Goal: Register for event/course

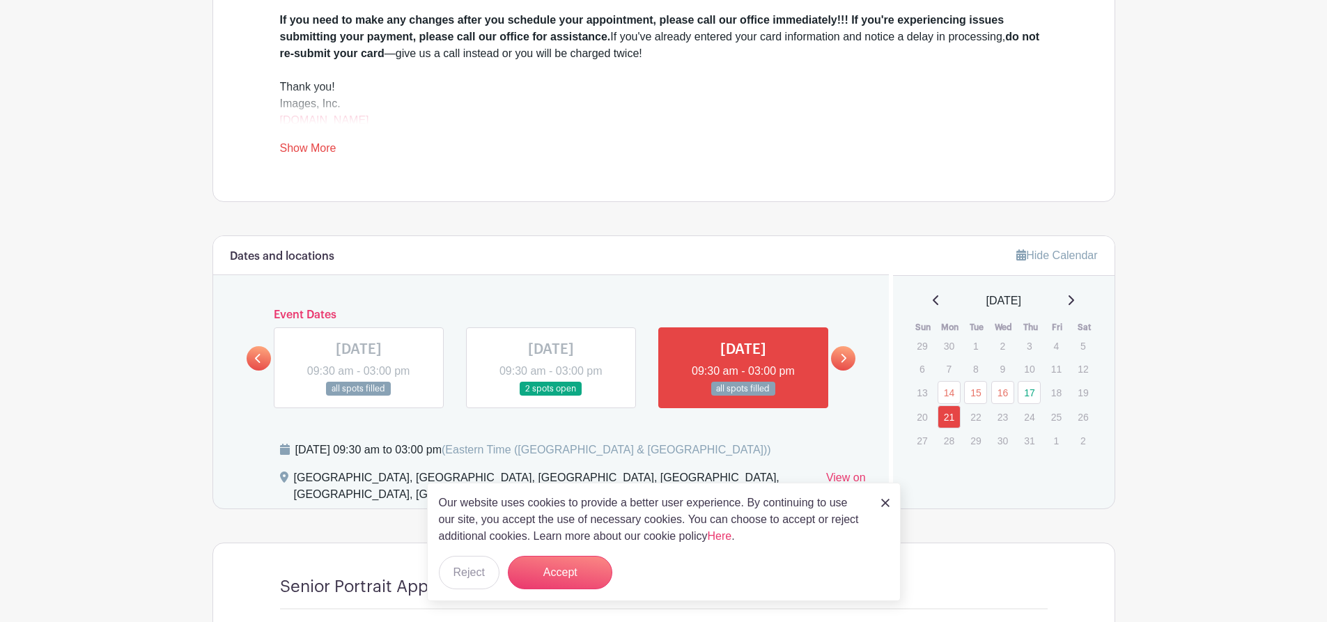
scroll to position [546, 0]
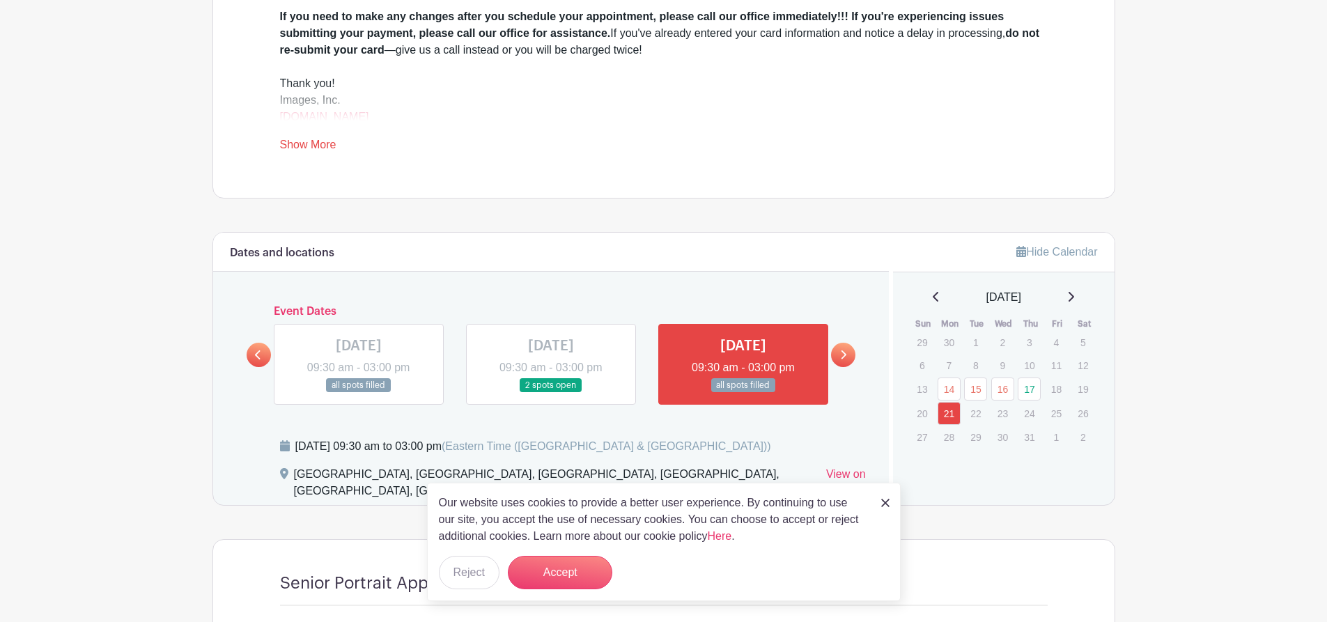
click at [887, 495] on link at bounding box center [885, 502] width 8 height 17
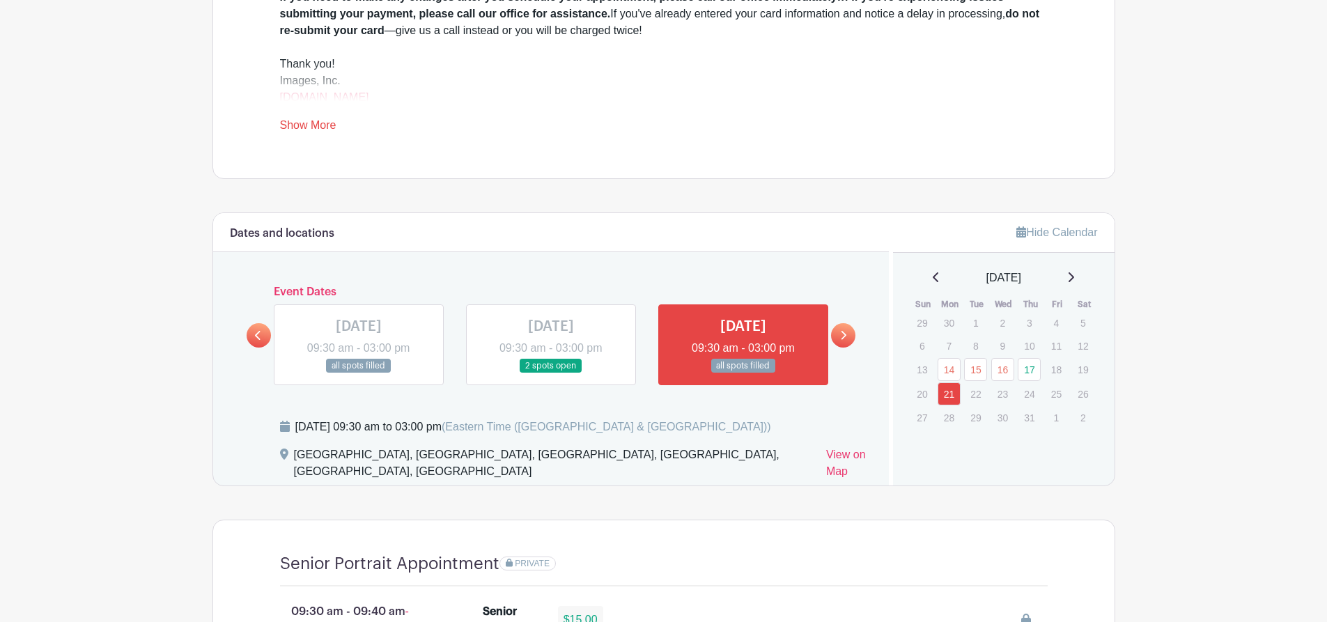
scroll to position [569, 0]
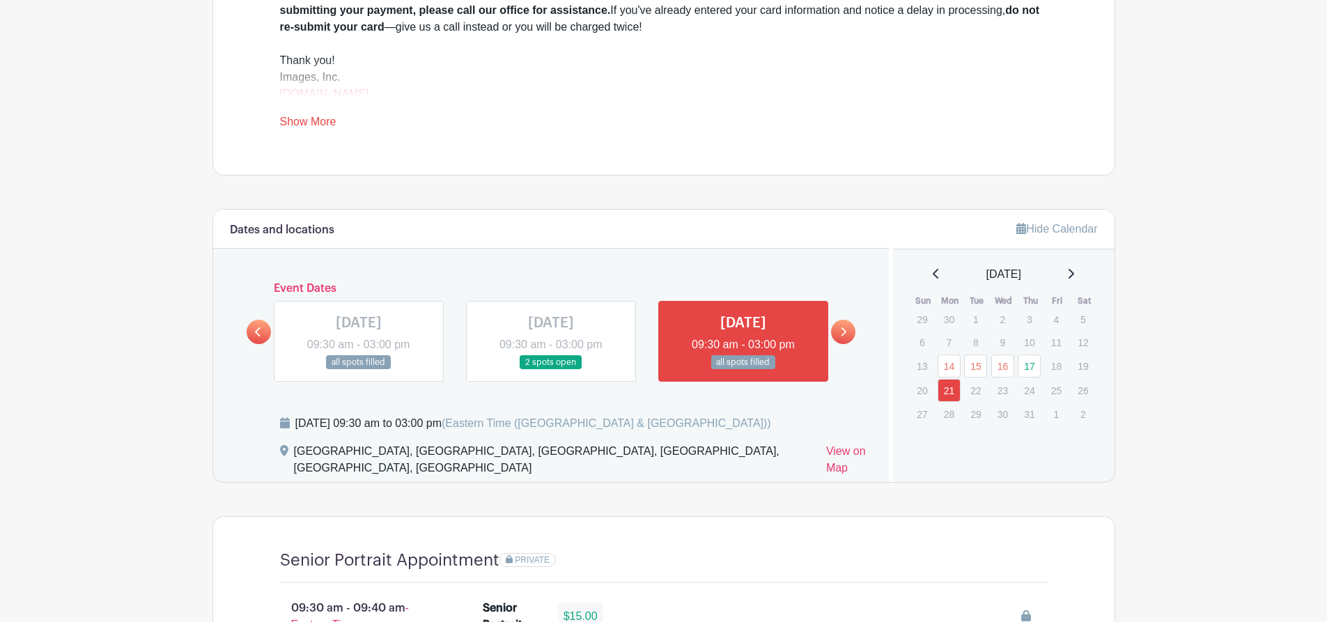
click at [843, 323] on link at bounding box center [843, 332] width 24 height 24
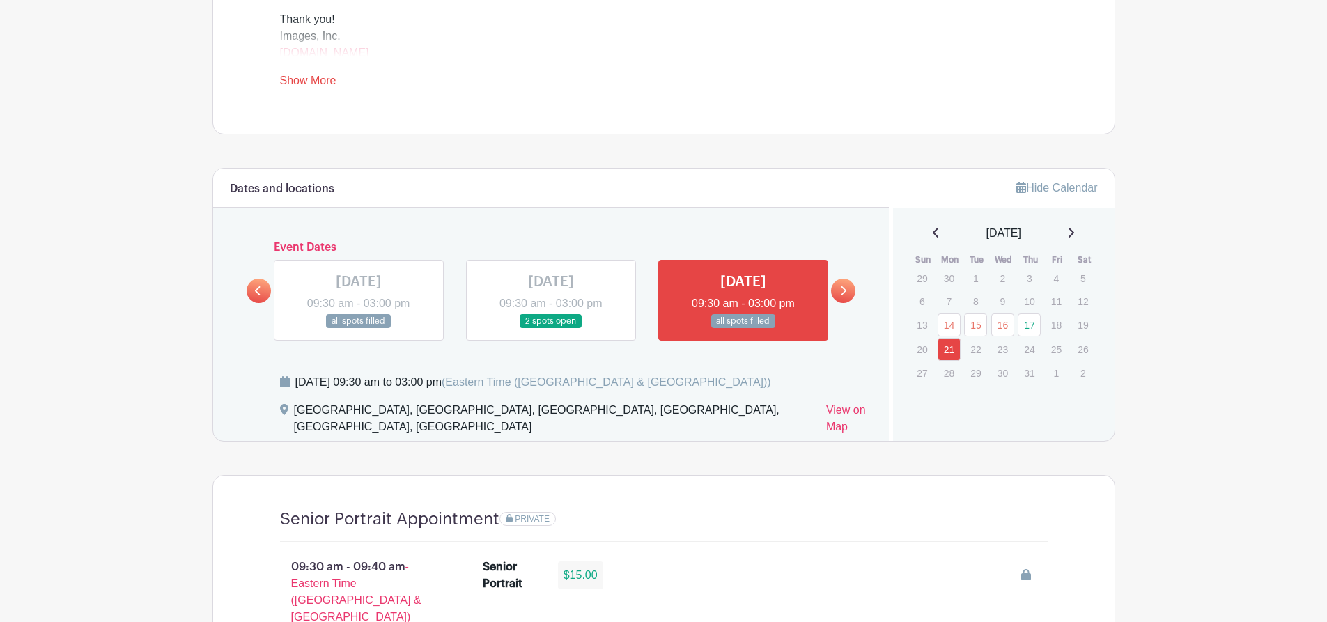
scroll to position [615, 0]
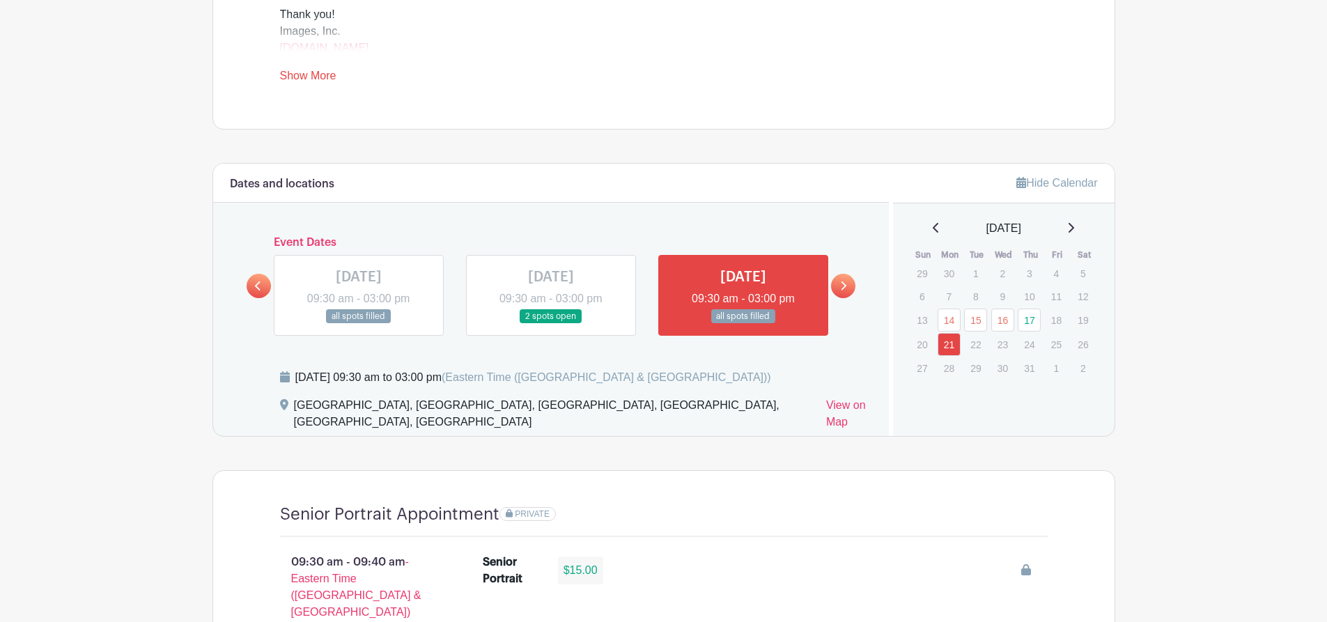
click at [972, 342] on p "22" at bounding box center [975, 345] width 23 height 22
click at [1074, 230] on icon at bounding box center [1071, 228] width 6 height 10
click at [842, 284] on icon at bounding box center [843, 286] width 6 height 10
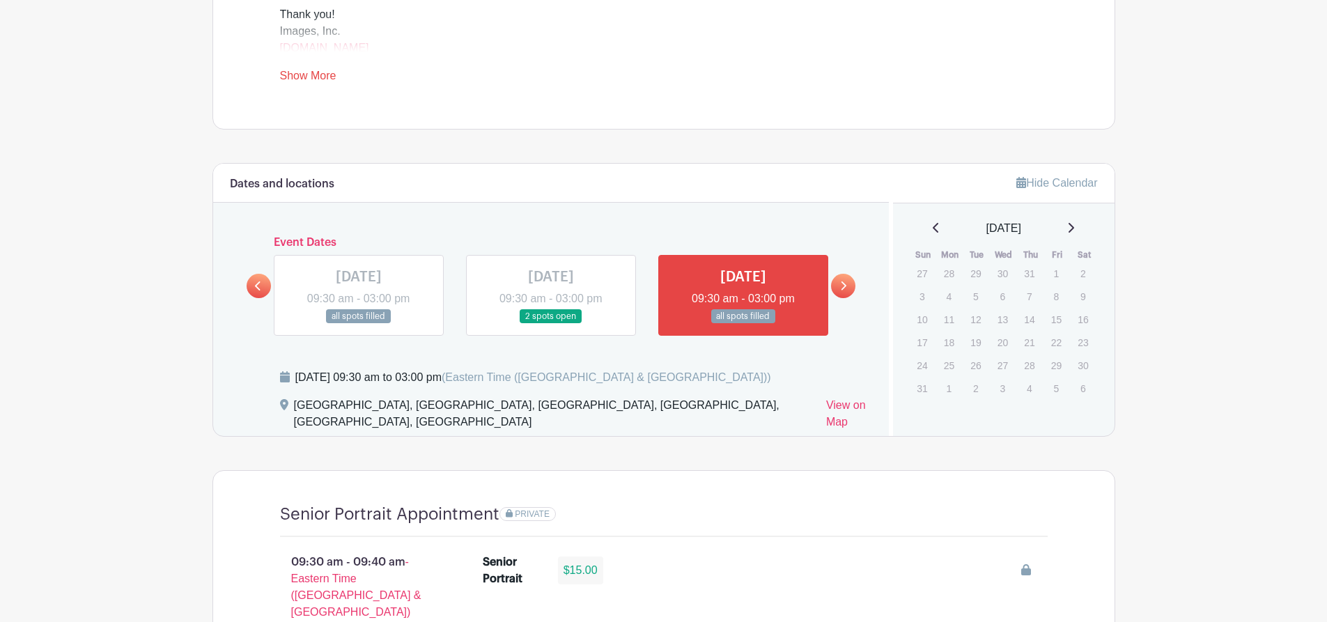
click at [842, 284] on icon at bounding box center [843, 286] width 6 height 10
drag, startPoint x: 842, startPoint y: 284, endPoint x: 765, endPoint y: 390, distance: 130.7
click at [765, 390] on div "Monday, July 21, 2025 at 09:30 am to 03:00 pm (Eastern Time (US & Canada))" at bounding box center [576, 383] width 593 height 28
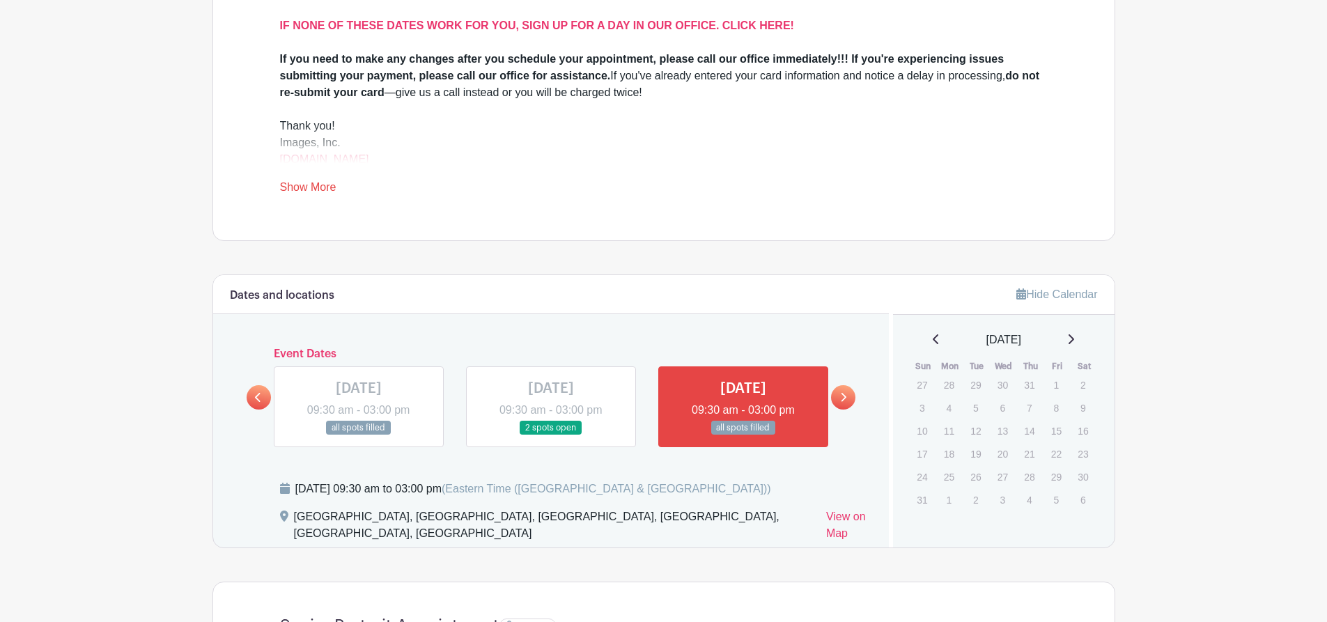
scroll to position [508, 0]
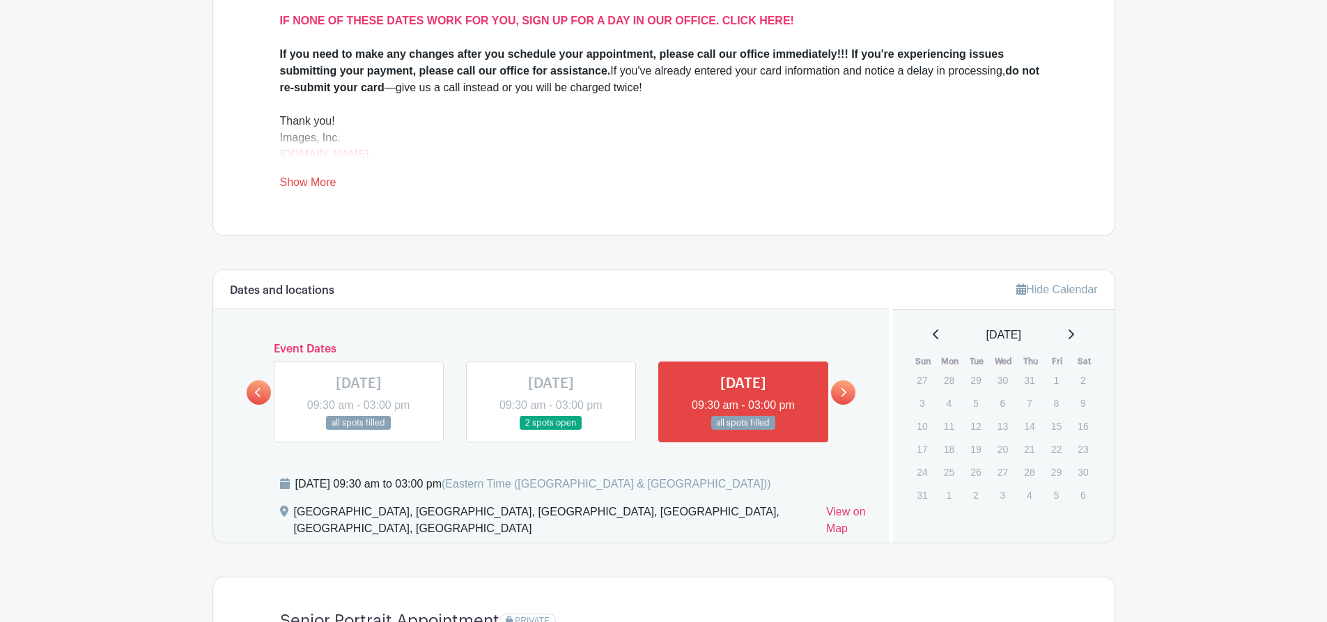
click at [255, 394] on icon at bounding box center [258, 392] width 6 height 10
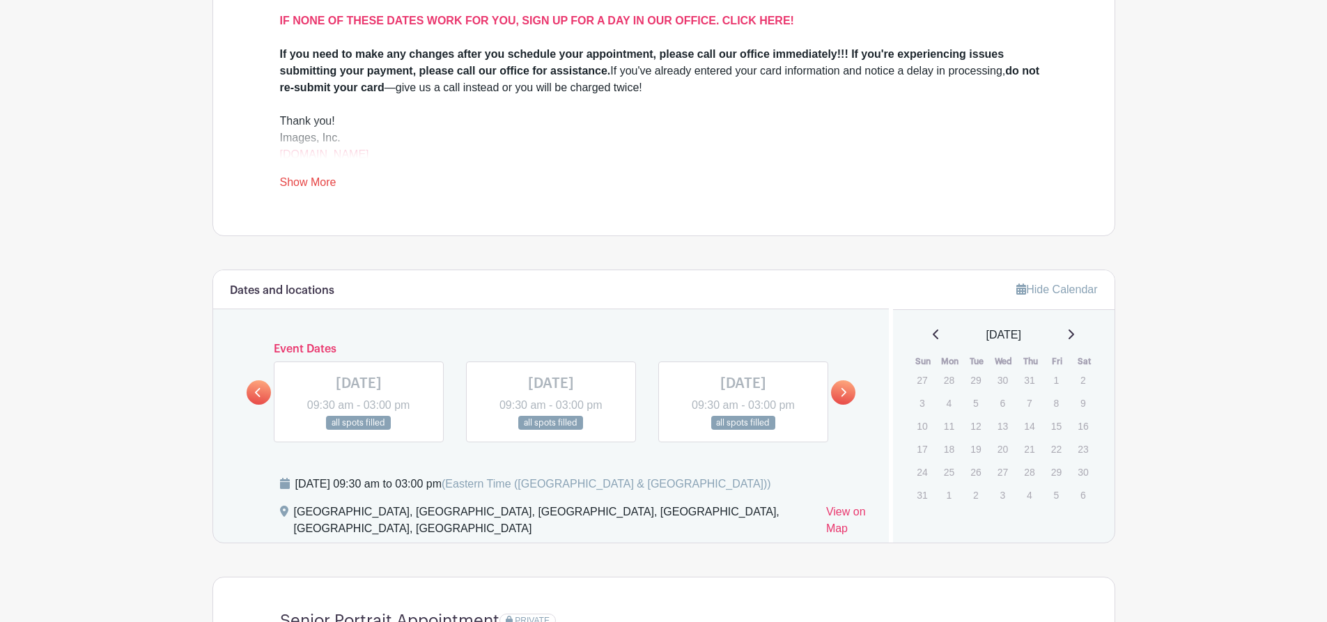
click at [849, 393] on link at bounding box center [843, 392] width 24 height 24
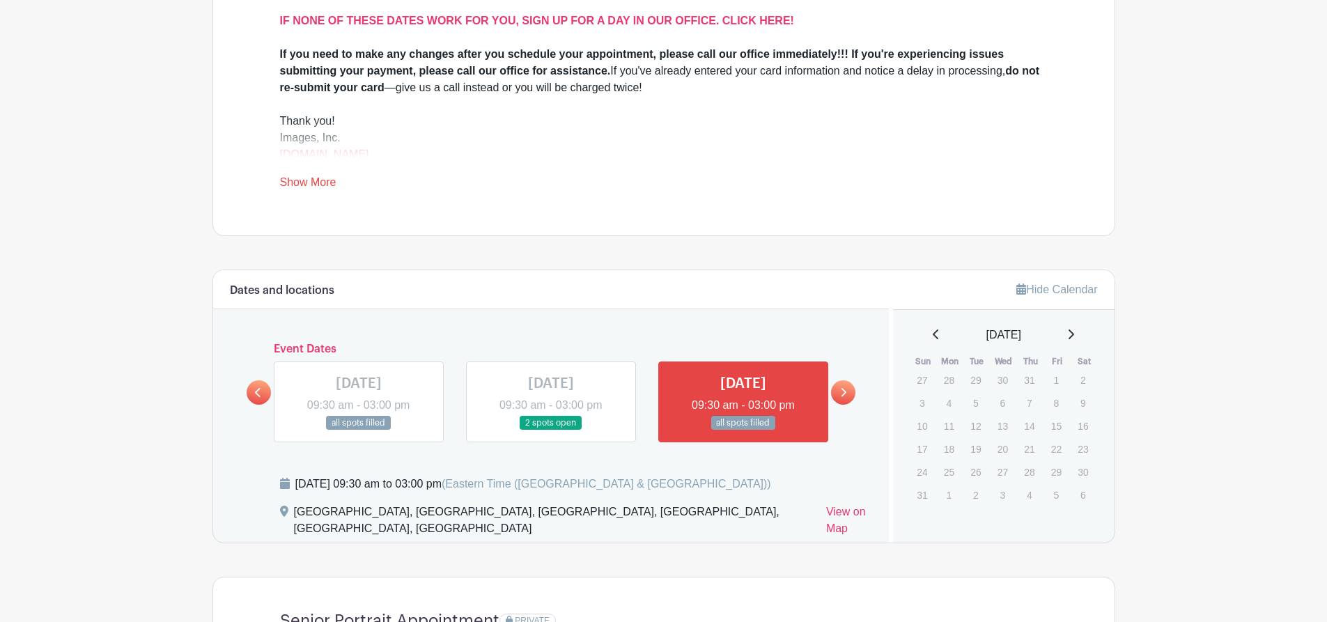
drag, startPoint x: 849, startPoint y: 393, endPoint x: 845, endPoint y: 353, distance: 40.6
click at [845, 353] on div "Event Dates MON Jul 14, 2025 09:30 am - 03:00 pm all spots filled TUE Jul 15, 2…" at bounding box center [551, 393] width 609 height 100
click at [551, 430] on link at bounding box center [551, 430] width 0 height 0
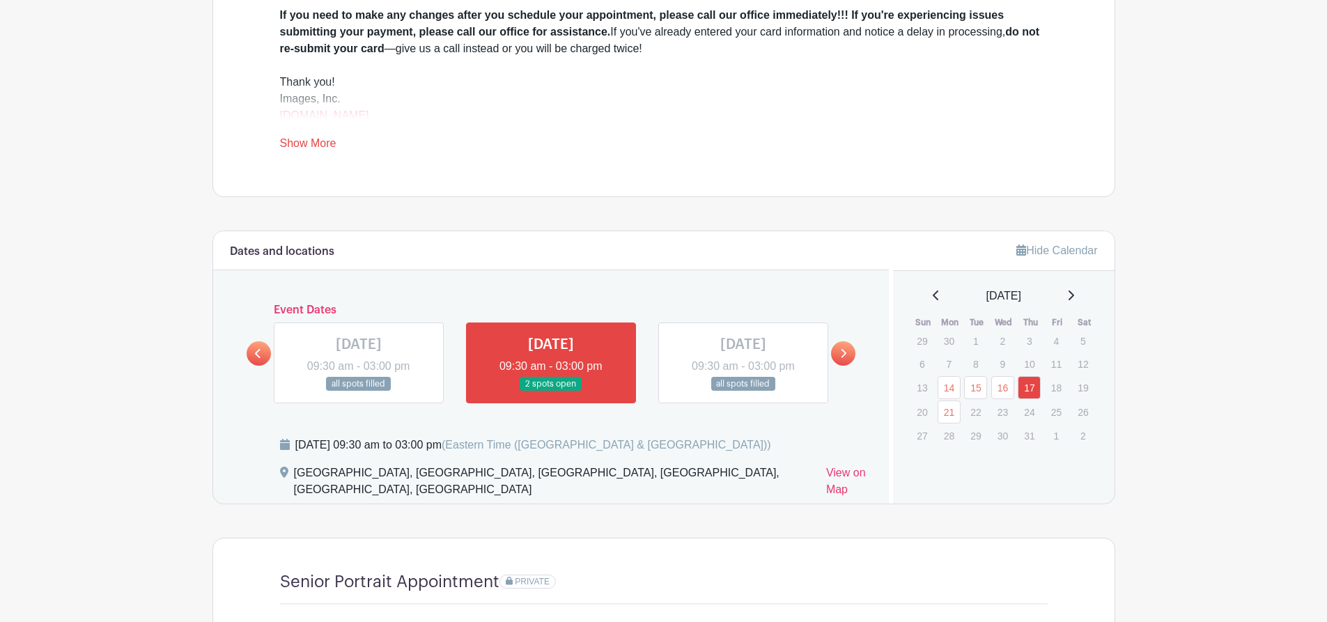
scroll to position [548, 0]
click at [844, 352] on icon at bounding box center [843, 353] width 6 height 10
click at [1070, 292] on icon at bounding box center [1070, 294] width 7 height 11
drag, startPoint x: 1077, startPoint y: 286, endPoint x: 1072, endPoint y: 300, distance: 15.4
click at [1072, 300] on div "Hide Calendar August 2025 Sun Mon Tue Wed Thu Fri Sat 27 28 29 30 31 1 2 3 4 5 …" at bounding box center [1002, 367] width 226 height 272
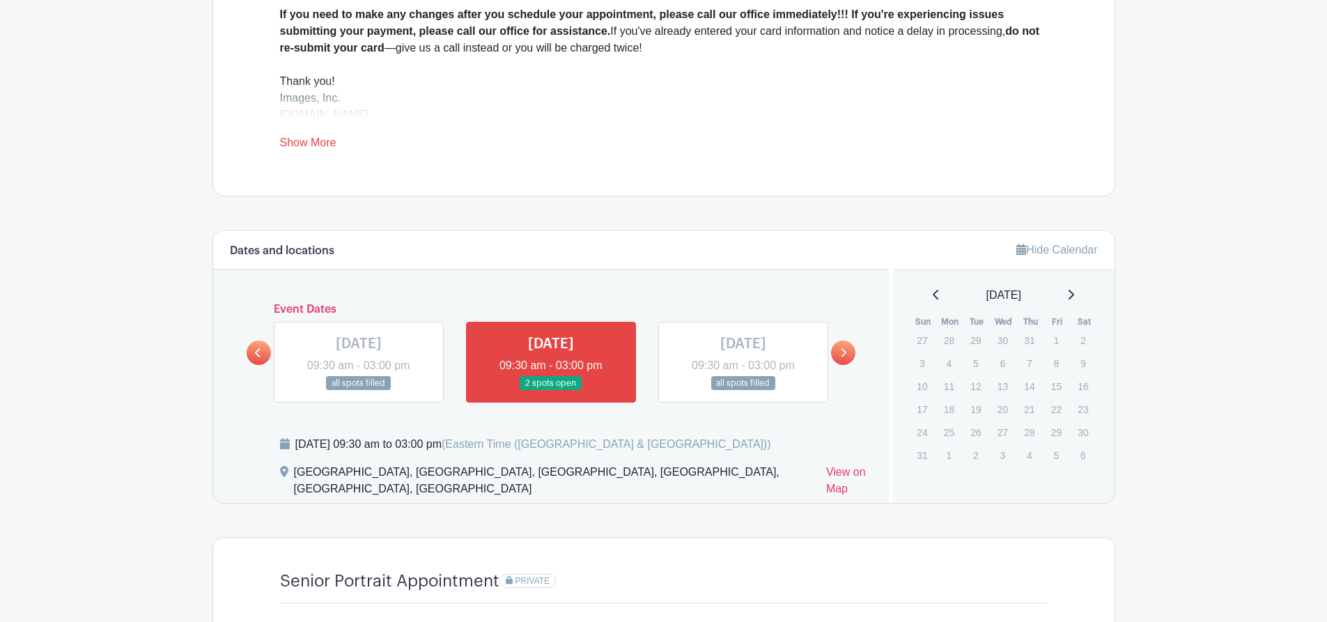
click at [1072, 300] on link at bounding box center [1070, 295] width 7 height 17
drag, startPoint x: 1072, startPoint y: 300, endPoint x: 1081, endPoint y: 295, distance: 10.3
click at [921, 296] on div "[DATE]" at bounding box center [1004, 295] width 188 height 17
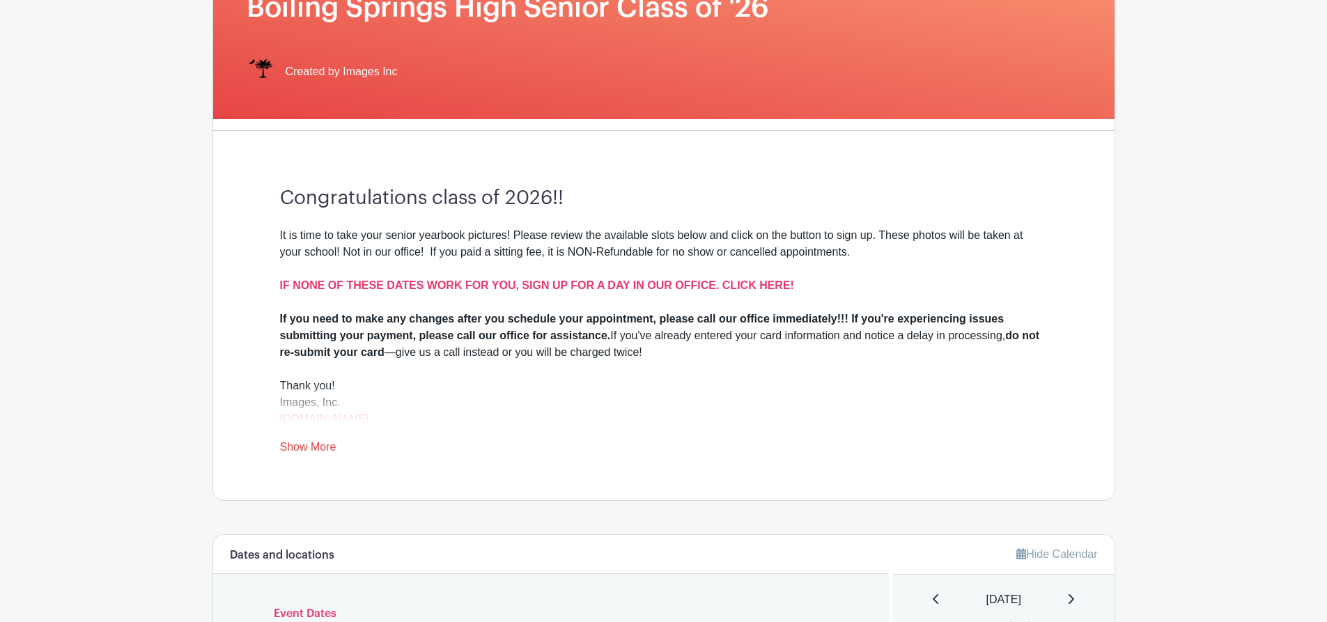
scroll to position [244, 0]
drag, startPoint x: 928, startPoint y: 296, endPoint x: 761, endPoint y: 283, distance: 168.4
click at [761, 283] on strong "IF NONE OF THESE DATES WORK FOR YOU, SIGN UP FOR A DAY IN OUR OFFICE. CLICK HER…" at bounding box center [537, 285] width 514 height 12
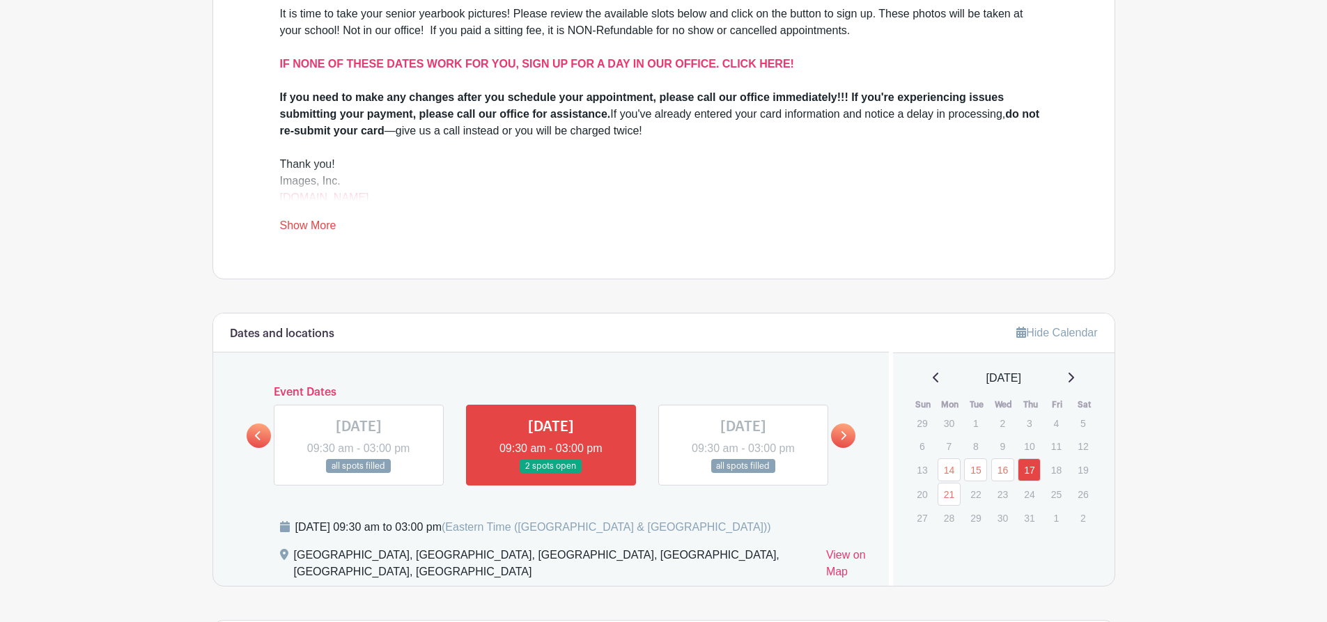
scroll to position [466, 0]
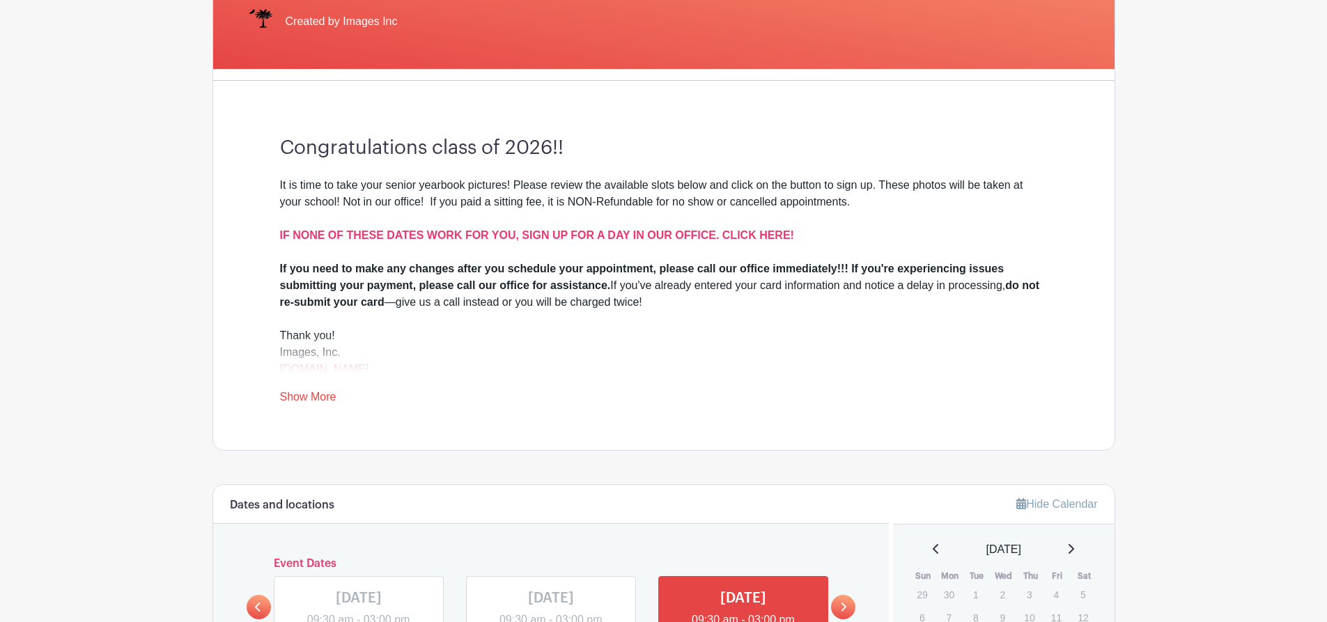
scroll to position [295, 0]
click at [302, 398] on link "Show More" at bounding box center [308, 398] width 56 height 17
click at [354, 366] on link "[DOMAIN_NAME]" at bounding box center [324, 368] width 89 height 12
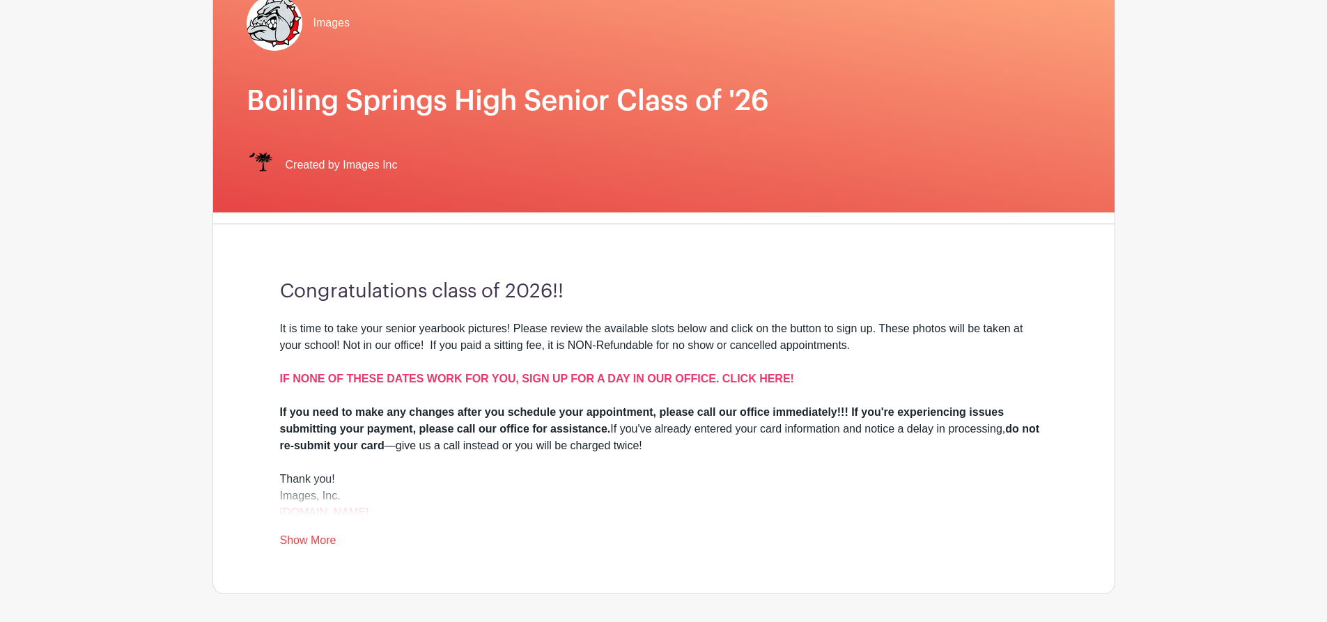
scroll to position [151, 0]
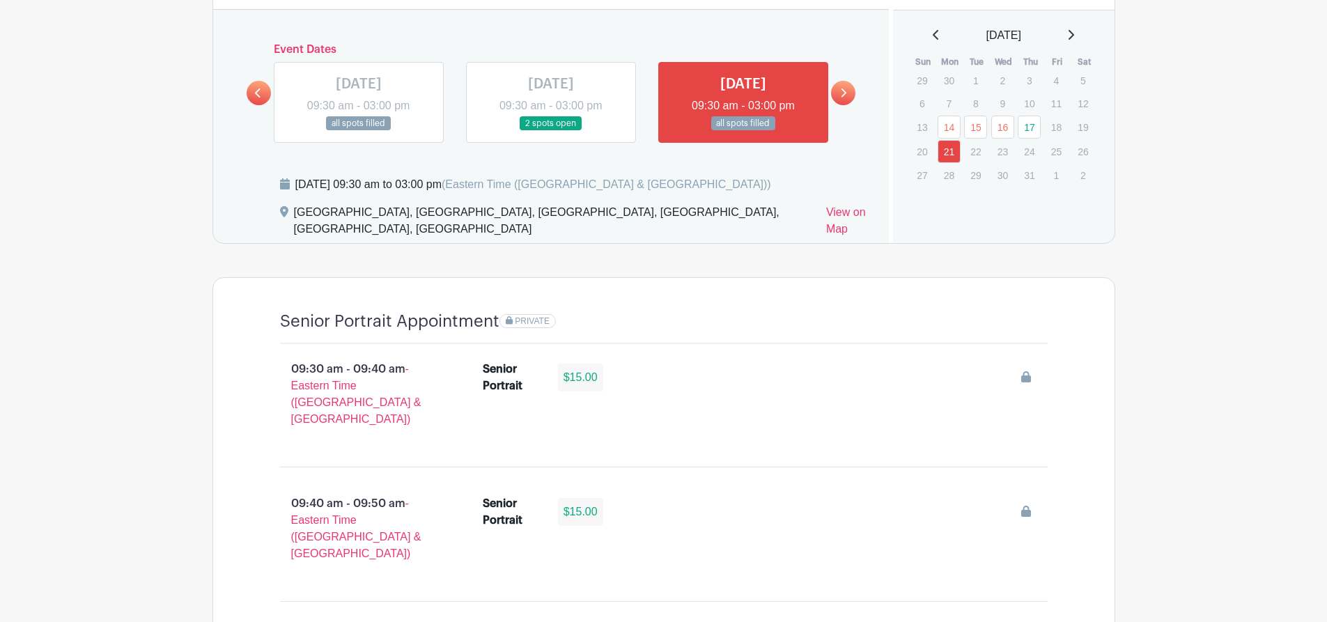
scroll to position [817, 0]
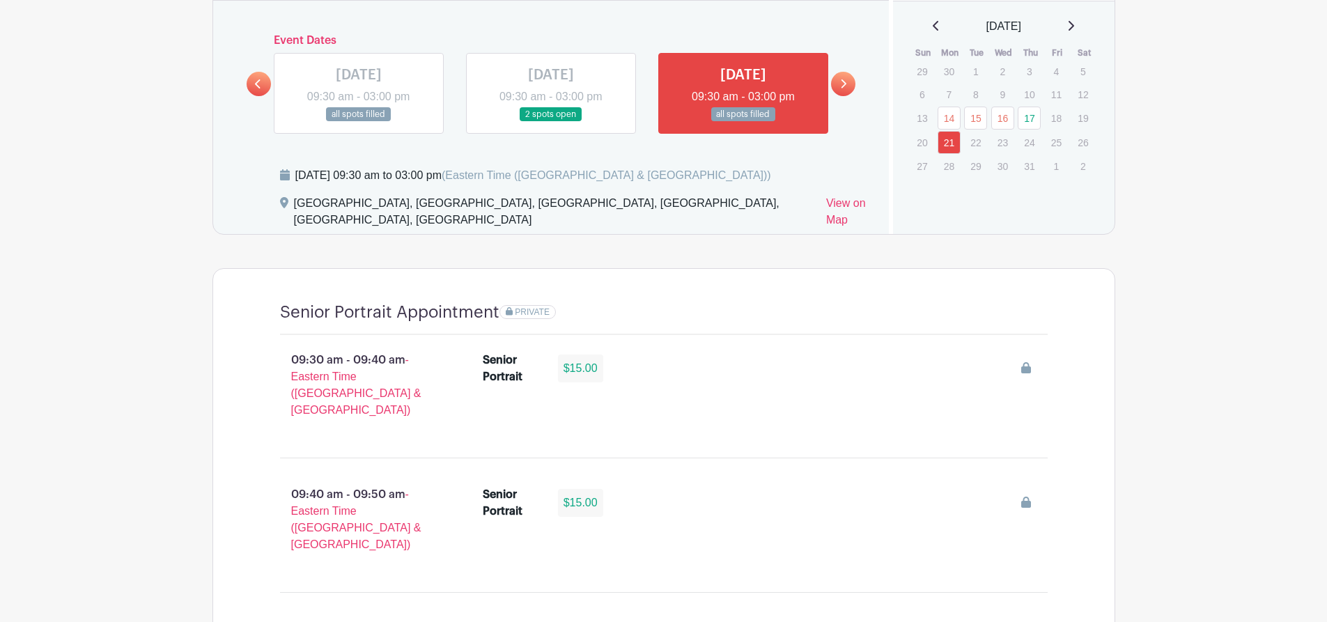
click at [1071, 25] on icon at bounding box center [1070, 25] width 7 height 11
click at [1071, 25] on div "August 2025" at bounding box center [1004, 26] width 188 height 17
click at [1072, 28] on icon at bounding box center [1070, 25] width 7 height 11
click at [1074, 28] on icon at bounding box center [1070, 25] width 7 height 11
click at [933, 18] on link at bounding box center [936, 26] width 7 height 17
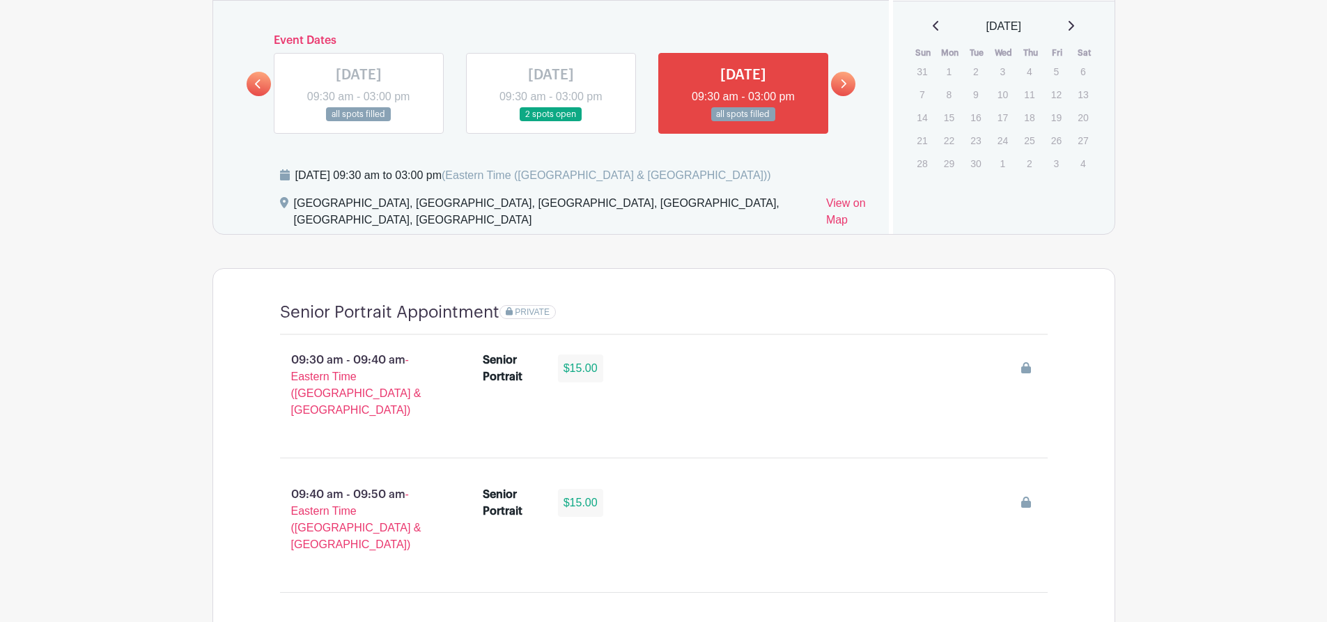
click at [843, 80] on icon at bounding box center [843, 84] width 6 height 10
click at [843, 83] on icon at bounding box center [843, 84] width 6 height 10
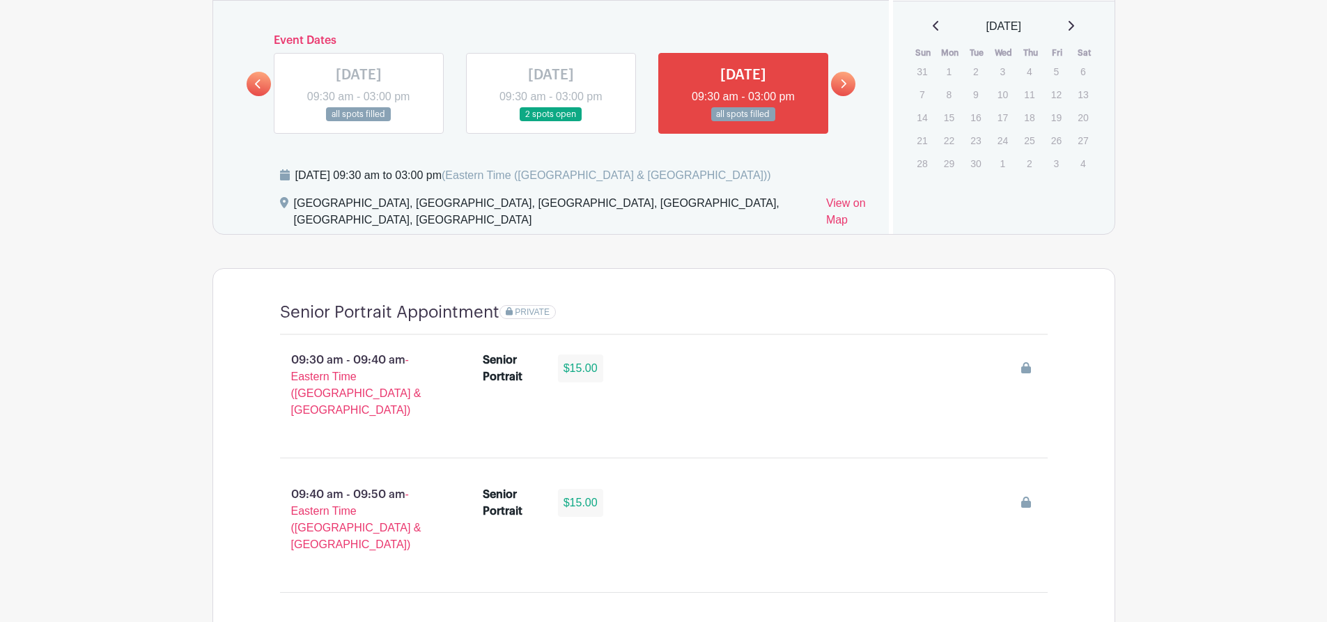
click at [843, 83] on icon at bounding box center [843, 84] width 6 height 10
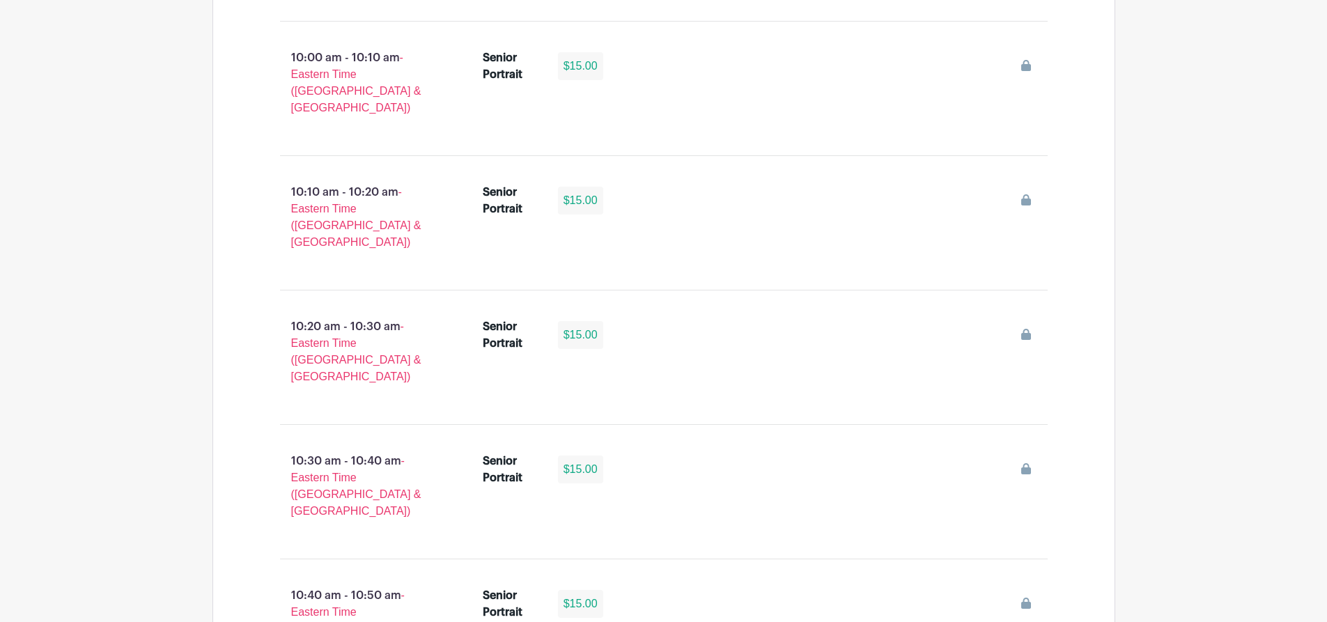
scroll to position [0, 0]
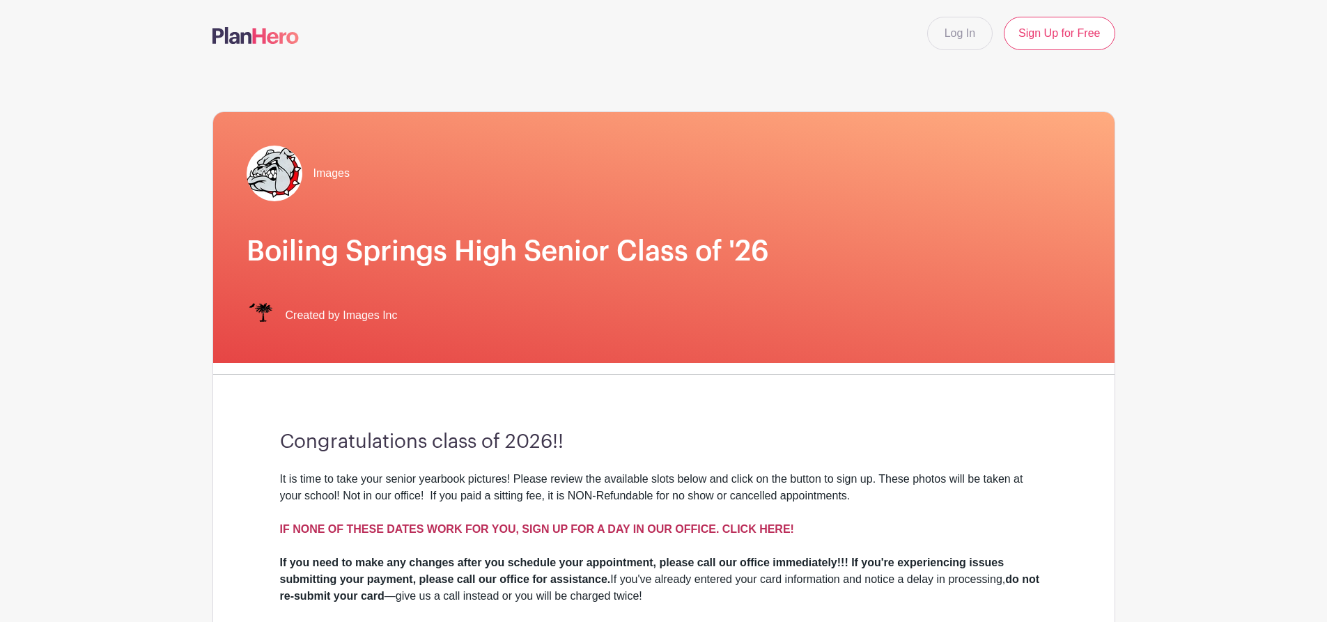
click at [768, 529] on strong "IF NONE OF THESE DATES WORK FOR YOU, SIGN UP FOR A DAY IN OUR OFFICE. CLICK HER…" at bounding box center [537, 529] width 514 height 12
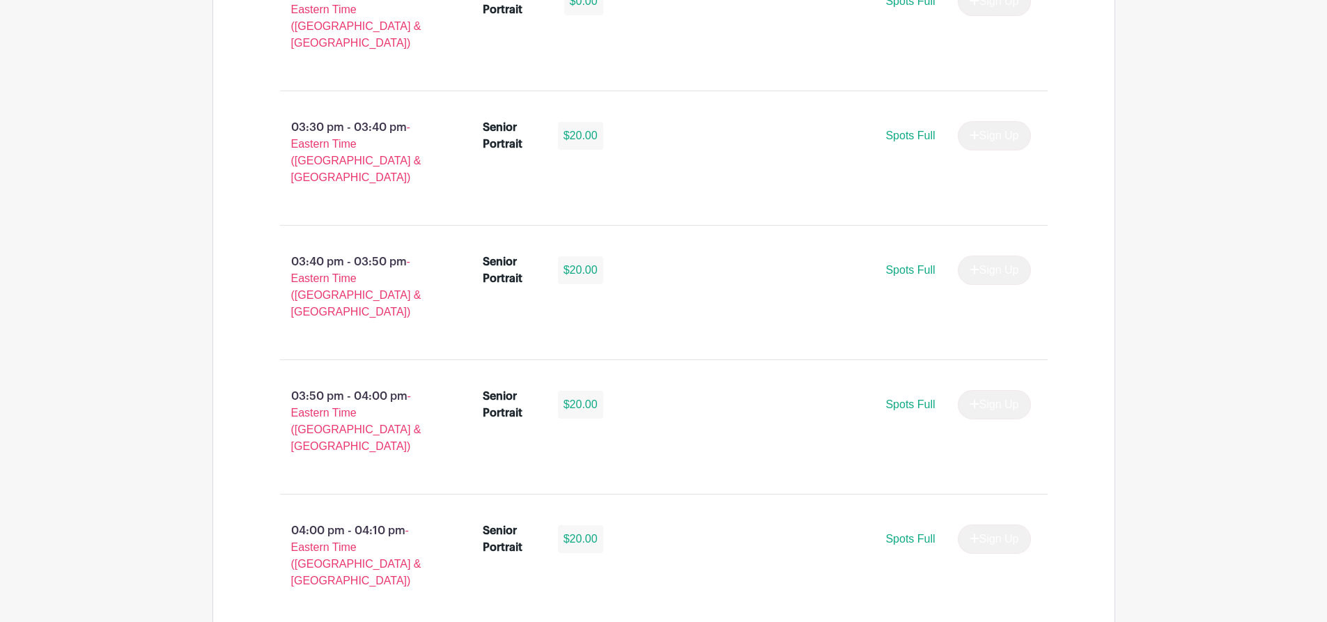
scroll to position [4822, 0]
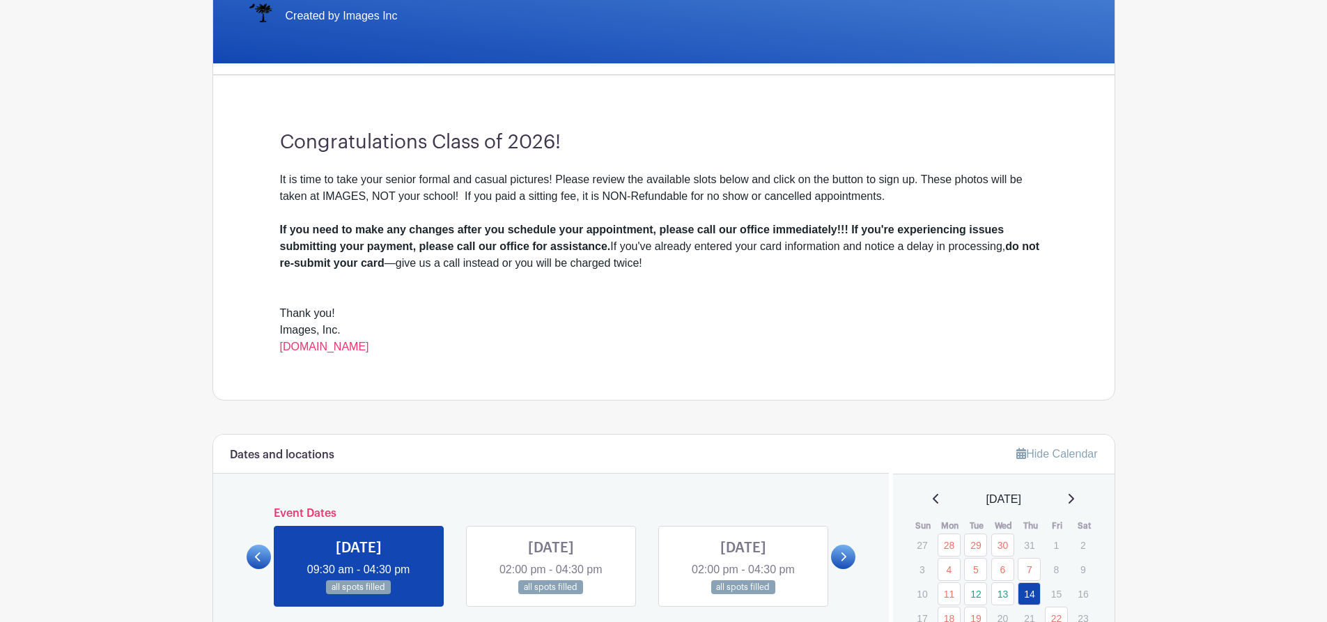
scroll to position [17, 0]
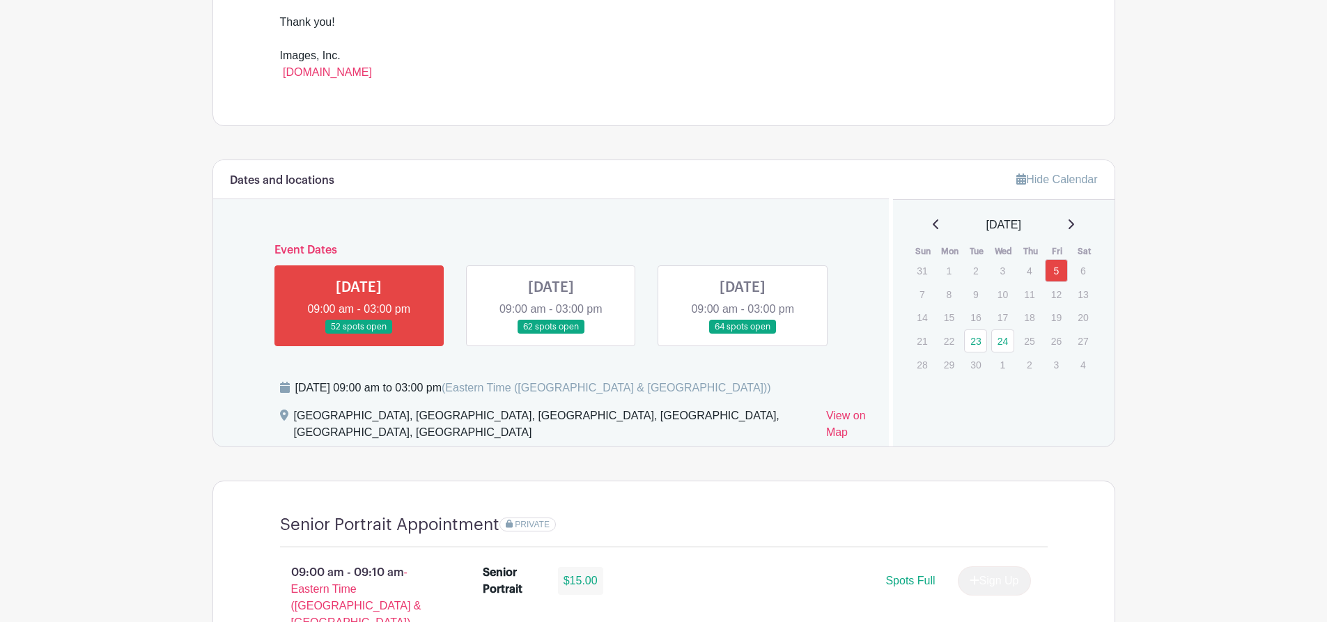
scroll to position [608, 0]
click at [860, 280] on div "Event Dates [DATE] 09:00 am - 03:00 pm 52 spots open [DATE] 09:00 am - 03:00 pm…" at bounding box center [551, 289] width 643 height 114
click at [742, 334] on link at bounding box center [742, 334] width 0 height 0
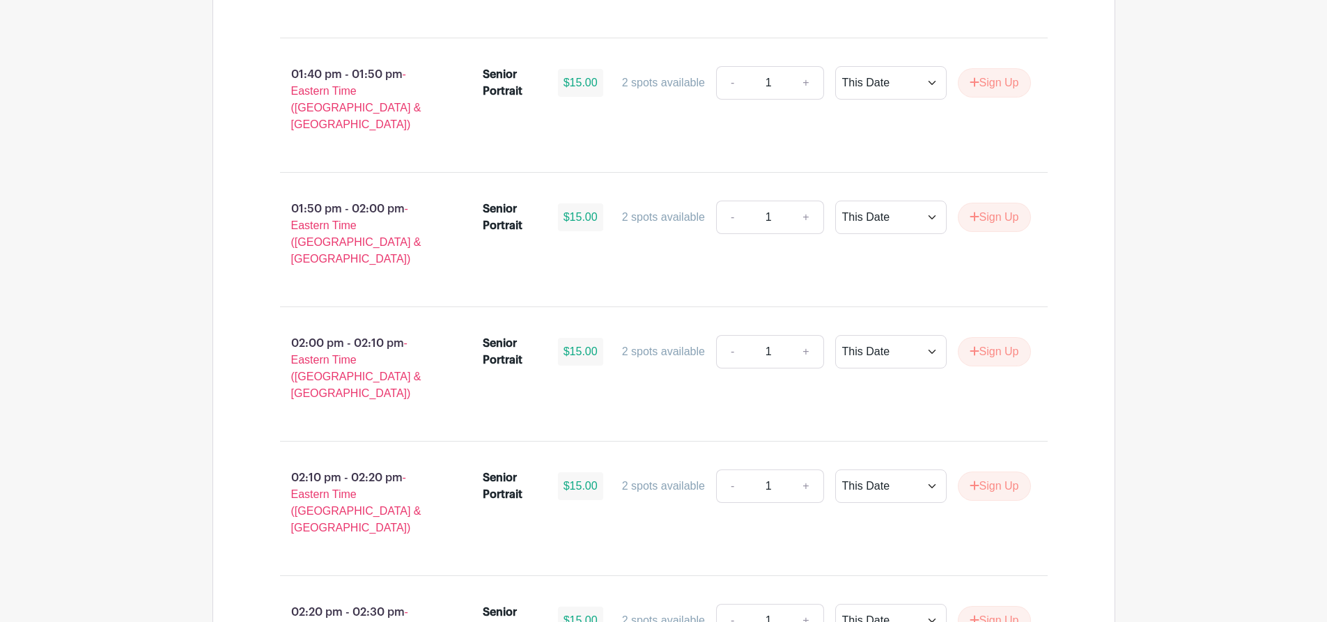
scroll to position [4868, 0]
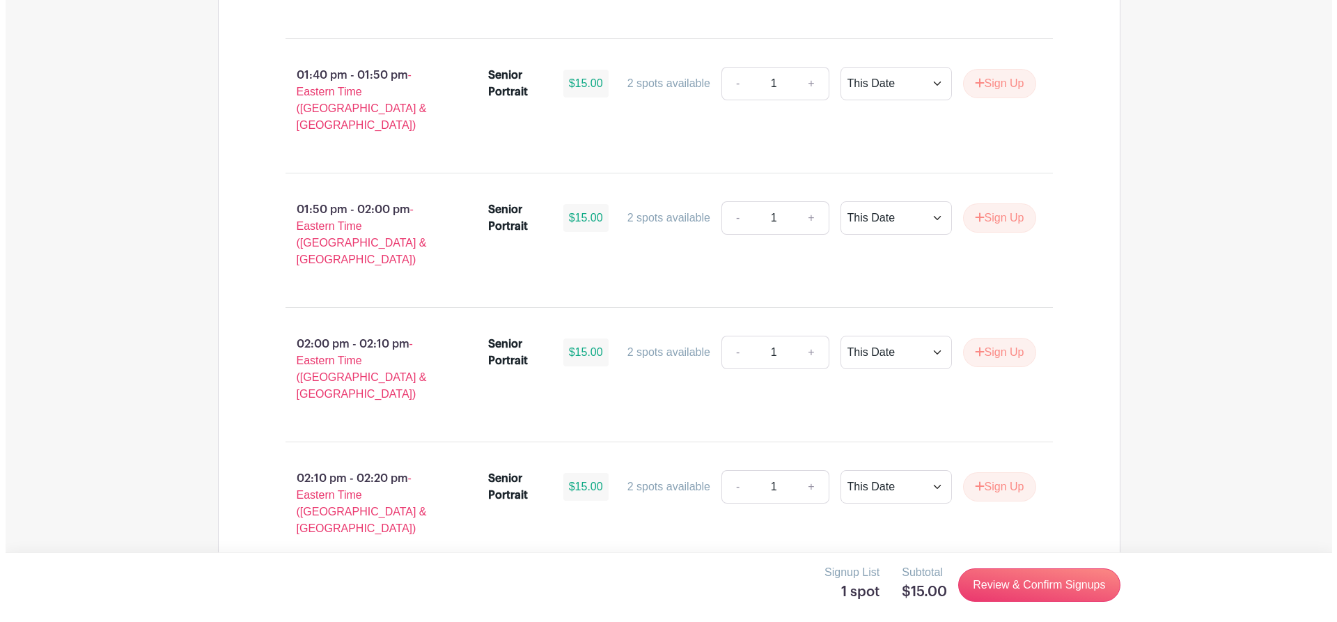
scroll to position [4891, 0]
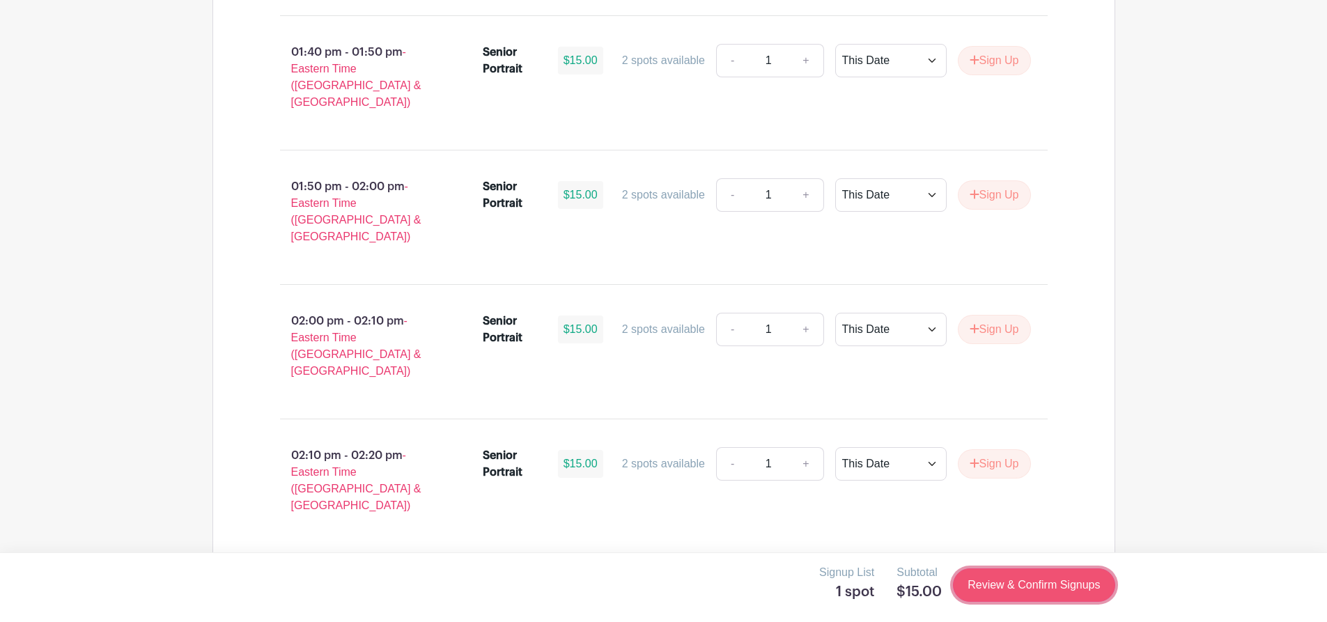
click at [1021, 589] on link "Review & Confirm Signups" at bounding box center [1034, 584] width 162 height 33
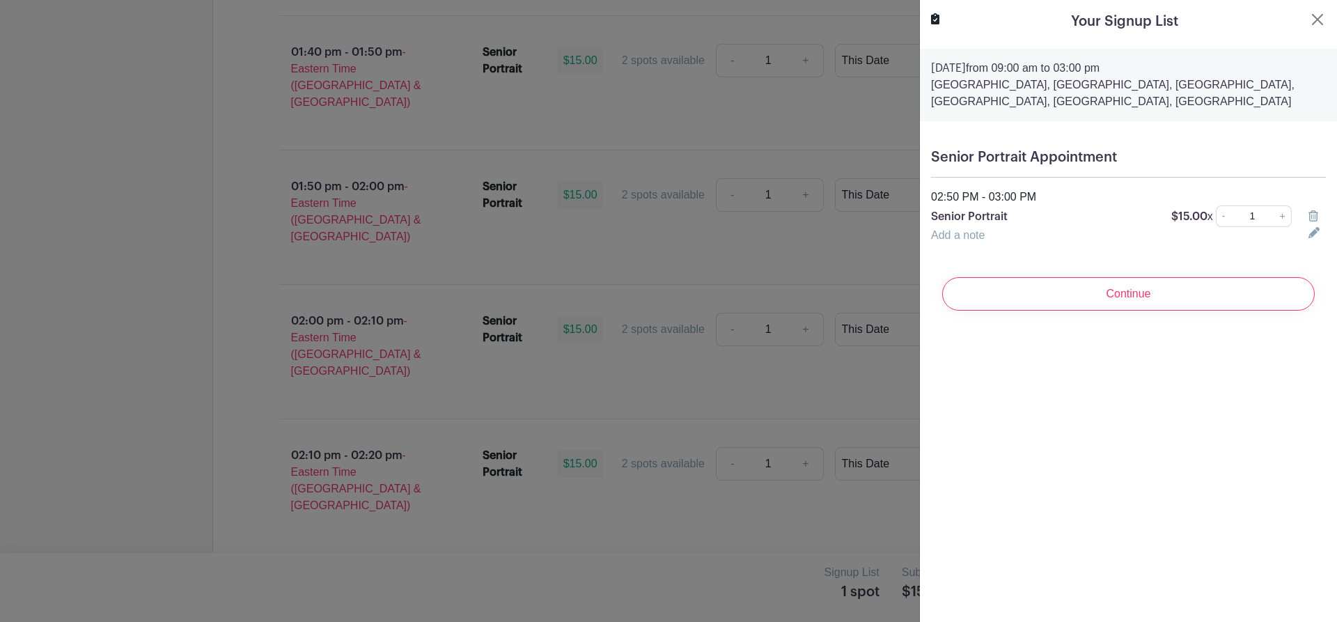
click at [991, 513] on div "Your Signup List [DATE] 09:00 am to 03:00 pm [GEOGRAPHIC_DATA], [GEOGRAPHIC_DAT…" at bounding box center [1128, 311] width 418 height 622
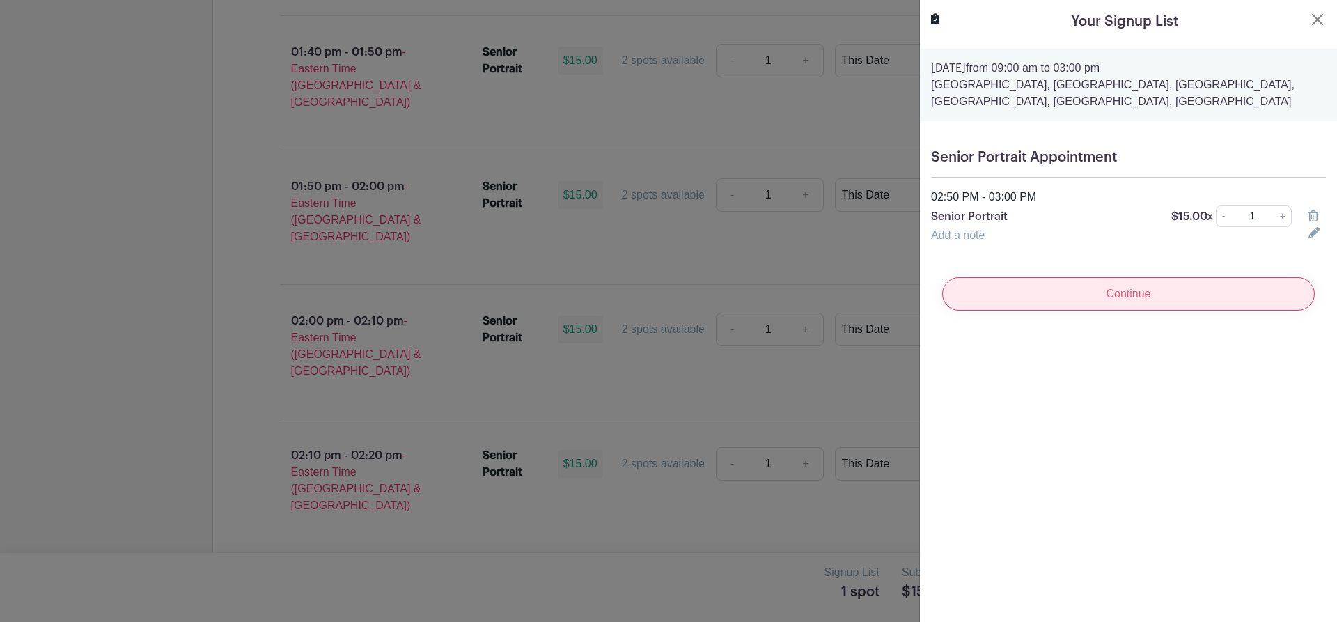
click at [1098, 288] on input "Continue" at bounding box center [1128, 293] width 373 height 33
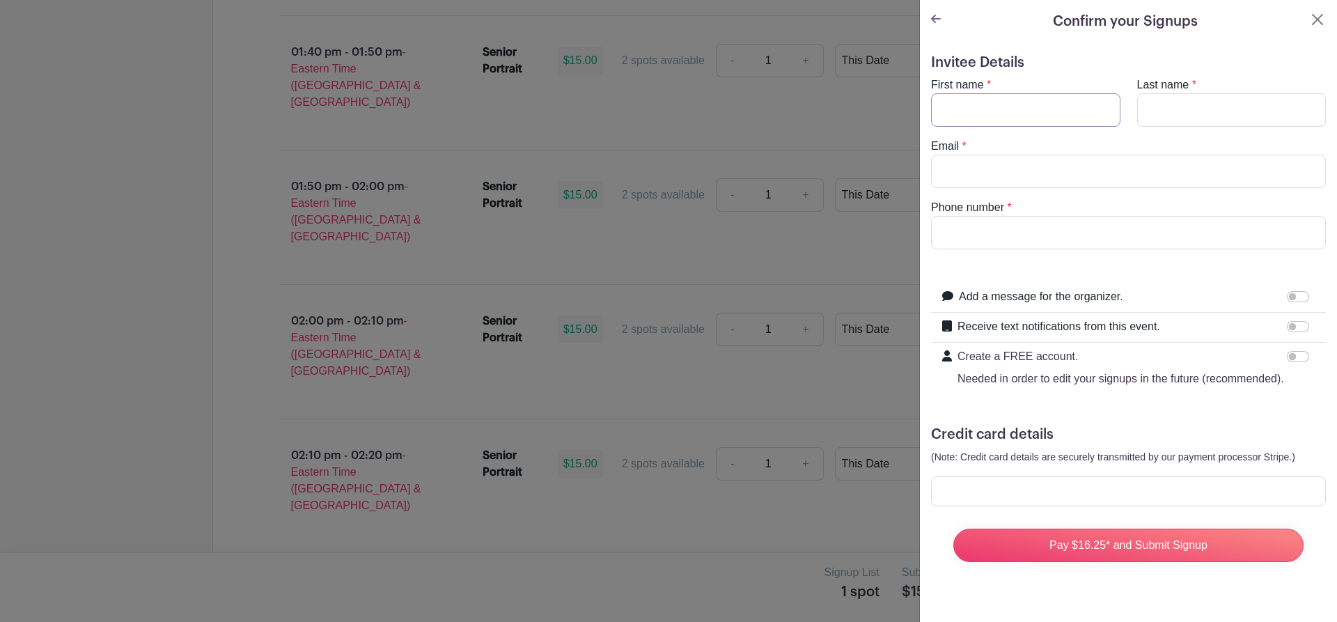
click at [1025, 108] on input "First name" at bounding box center [1025, 109] width 189 height 33
type input "[PERSON_NAME]"
click at [1164, 118] on input "Last name" at bounding box center [1231, 109] width 189 height 33
type input "[PERSON_NAME]"
click at [1035, 171] on input "Email" at bounding box center [1128, 171] width 395 height 33
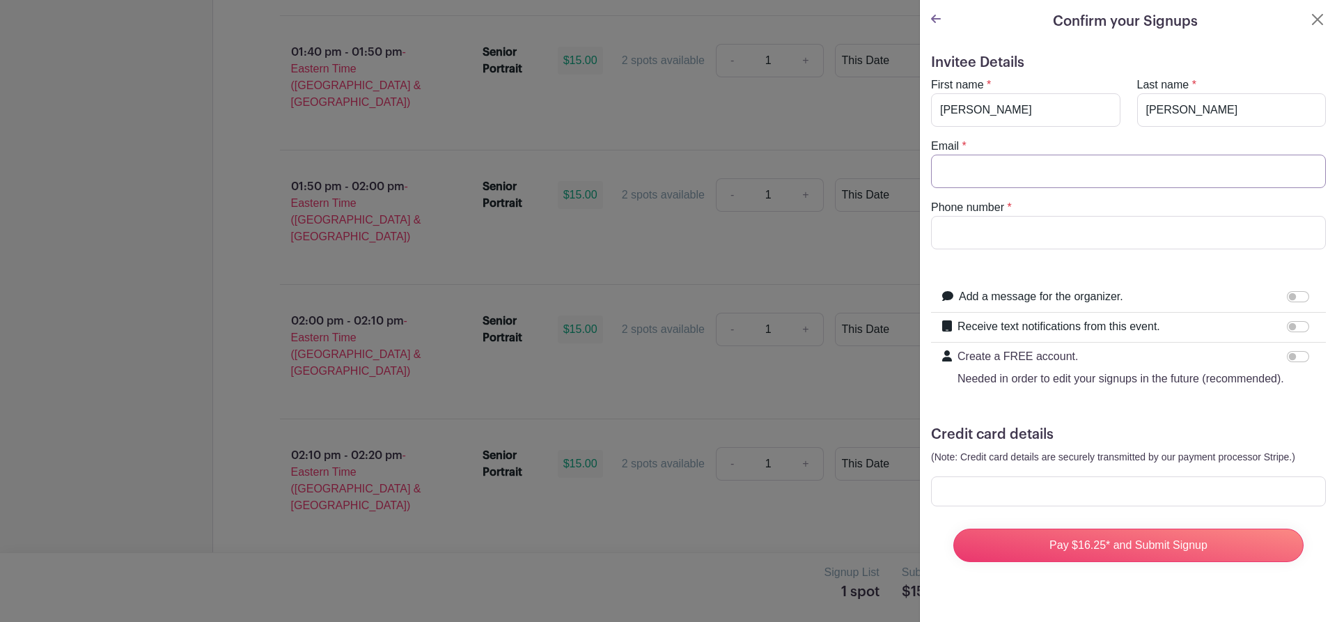
scroll to position [1, 0]
type input "[EMAIL_ADDRESS][DOMAIN_NAME]"
click at [1146, 228] on input "Phone number" at bounding box center [1128, 232] width 395 height 33
click at [958, 230] on input "4792072517" at bounding box center [1128, 232] width 395 height 33
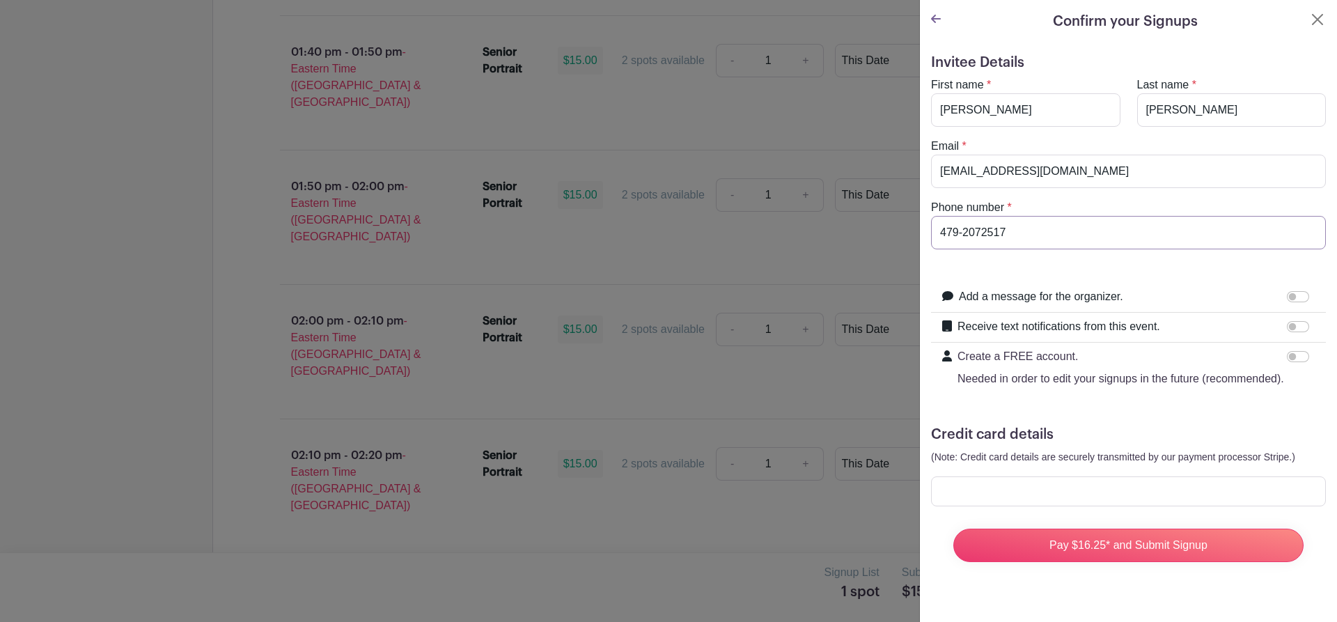
click at [981, 233] on input "479-2072517" at bounding box center [1128, 232] width 395 height 33
type input "[PHONE_NUMBER]"
click at [1287, 327] on input "Receive text notifications from this event." at bounding box center [1298, 326] width 22 height 11
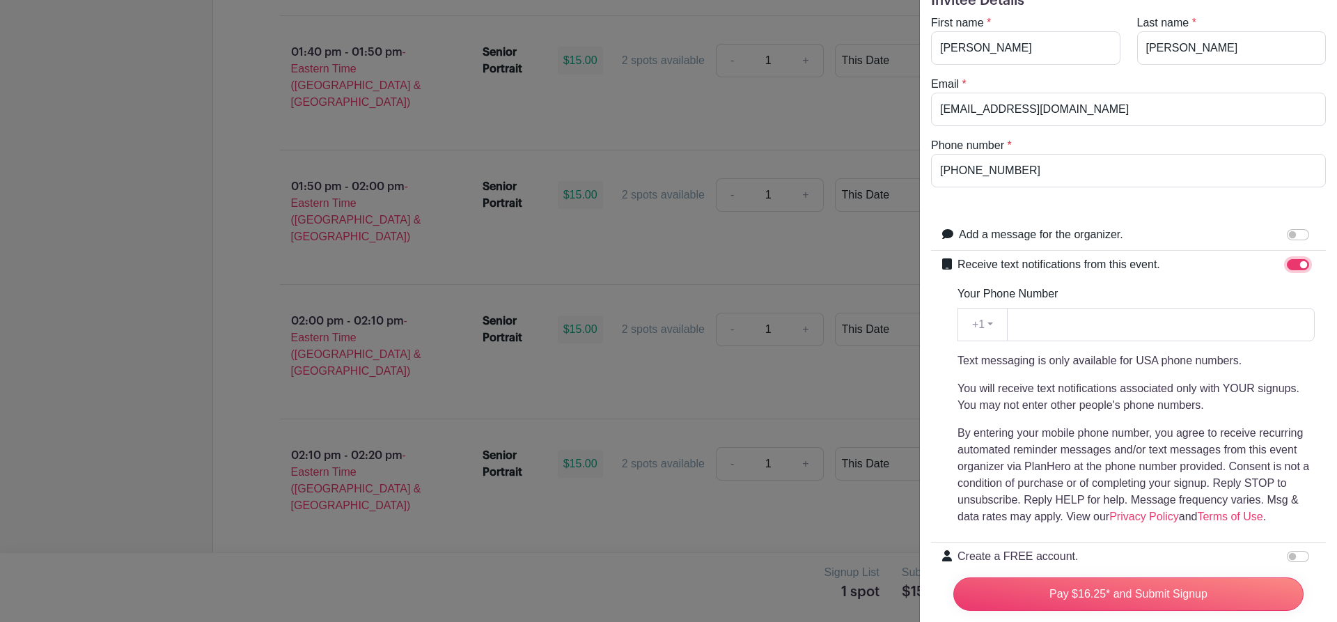
scroll to position [60, 0]
click at [1289, 264] on input "Receive text notifications from this event." at bounding box center [1298, 266] width 22 height 11
checkbox input "false"
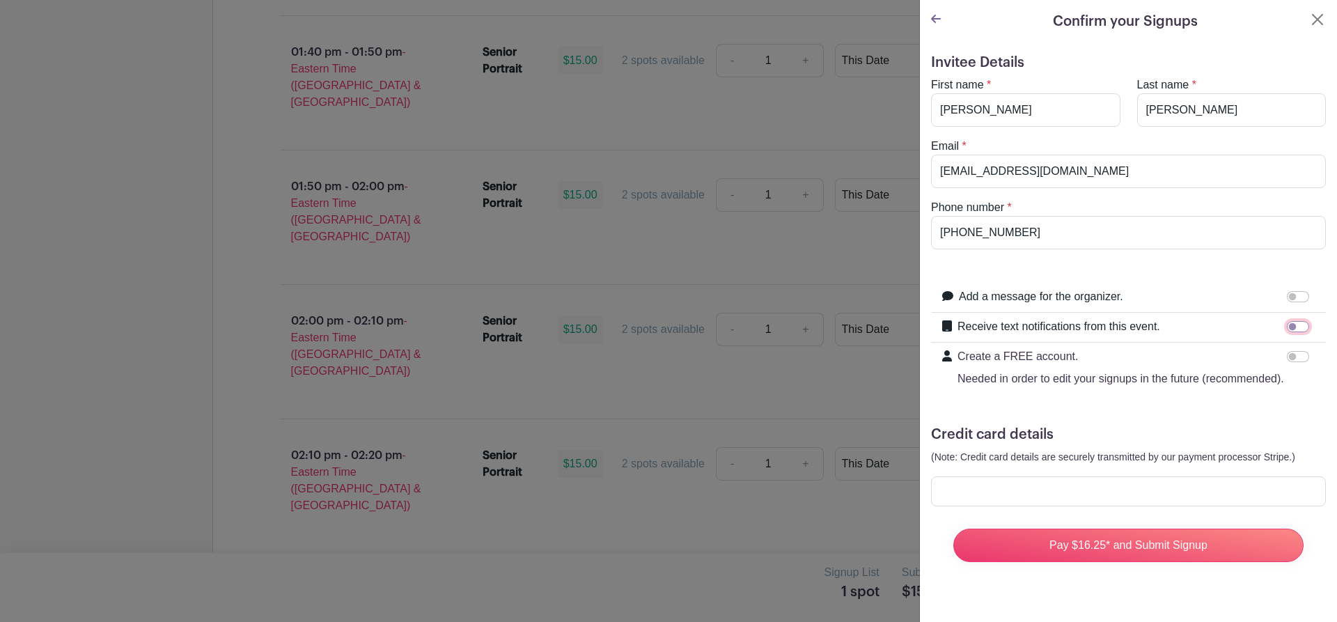
scroll to position [1, 0]
drag, startPoint x: 1284, startPoint y: 294, endPoint x: 1253, endPoint y: 274, distance: 36.3
click at [1253, 274] on form "Invitee Details First name * [PERSON_NAME] Last name * [PERSON_NAME] Email * [E…" at bounding box center [1128, 313] width 395 height 519
drag, startPoint x: 1277, startPoint y: 293, endPoint x: 1271, endPoint y: 270, distance: 23.2
drag, startPoint x: 1271, startPoint y: 270, endPoint x: 1298, endPoint y: 286, distance: 30.9
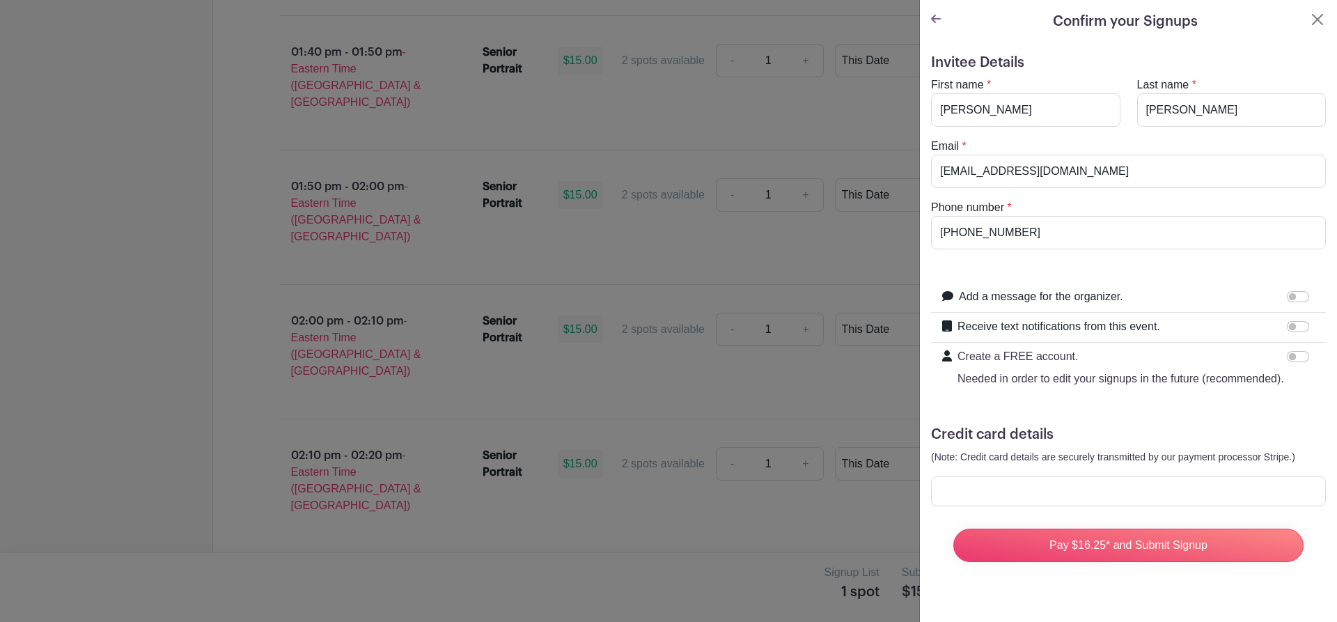
click at [1298, 286] on div "Add a message for the organizer. Your message" at bounding box center [1128, 298] width 395 height 30
click at [1287, 297] on input "Add a message for the organizer." at bounding box center [1298, 296] width 22 height 11
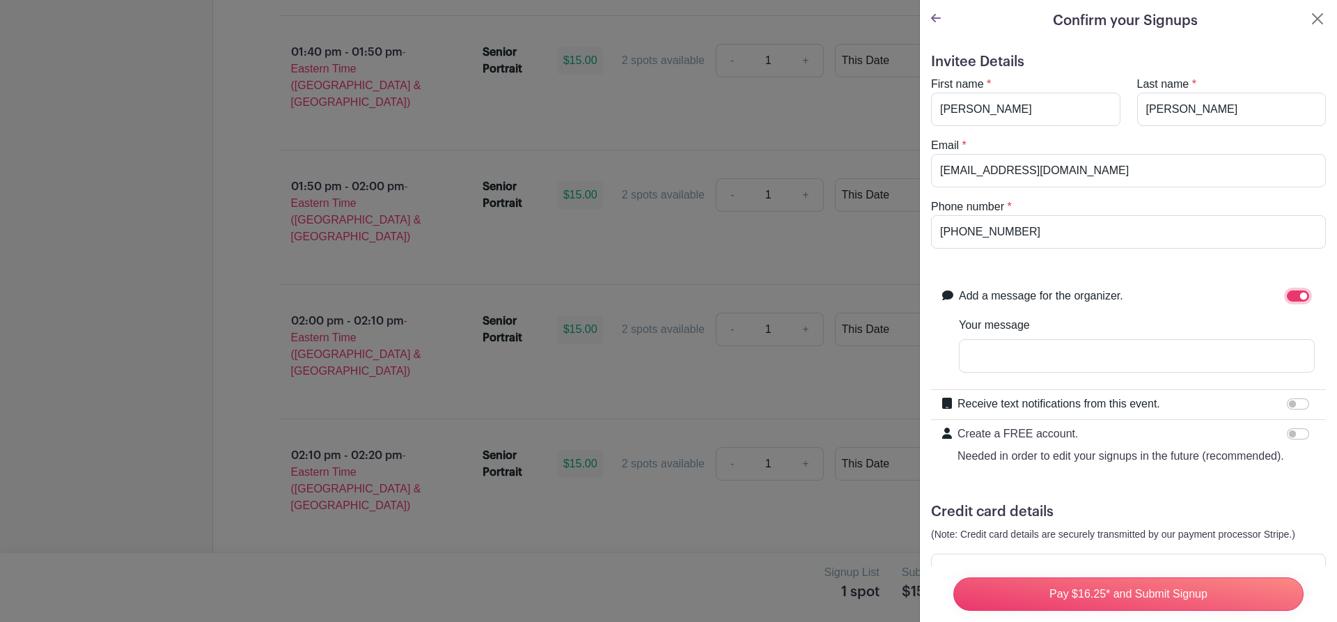
click at [1287, 295] on input "Add a message for the organizer." at bounding box center [1298, 295] width 22 height 11
checkbox input "false"
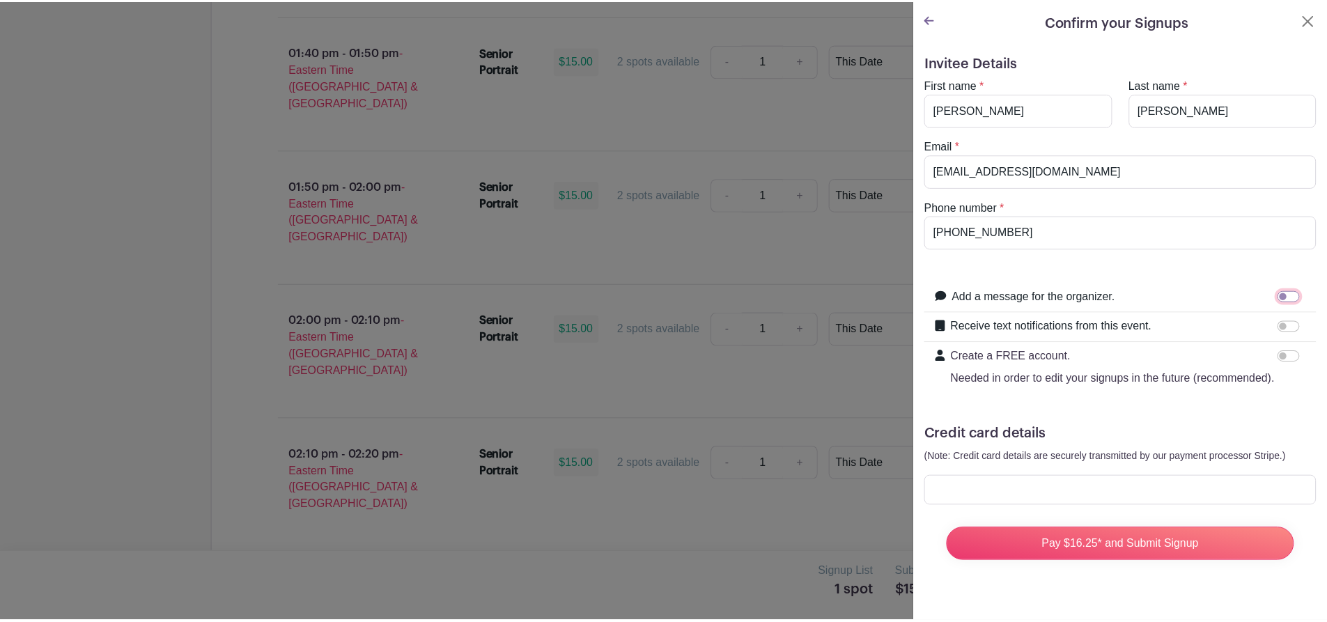
scroll to position [0, 0]
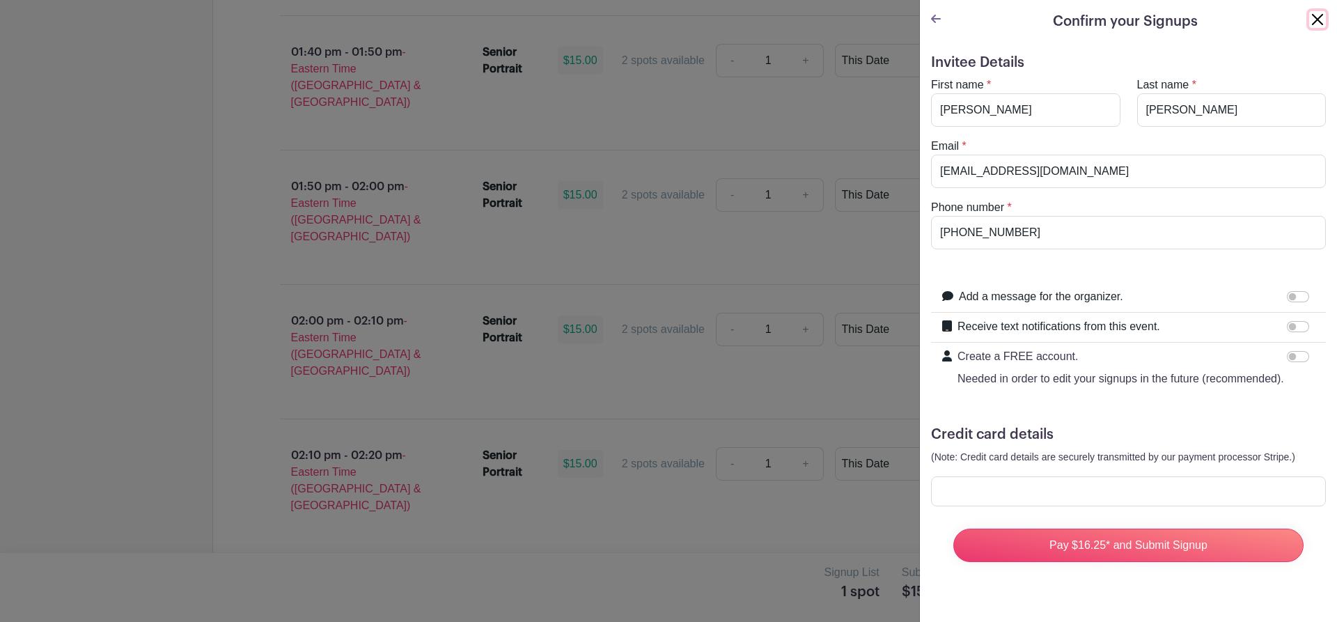
click at [1309, 15] on button "Close" at bounding box center [1317, 19] width 17 height 17
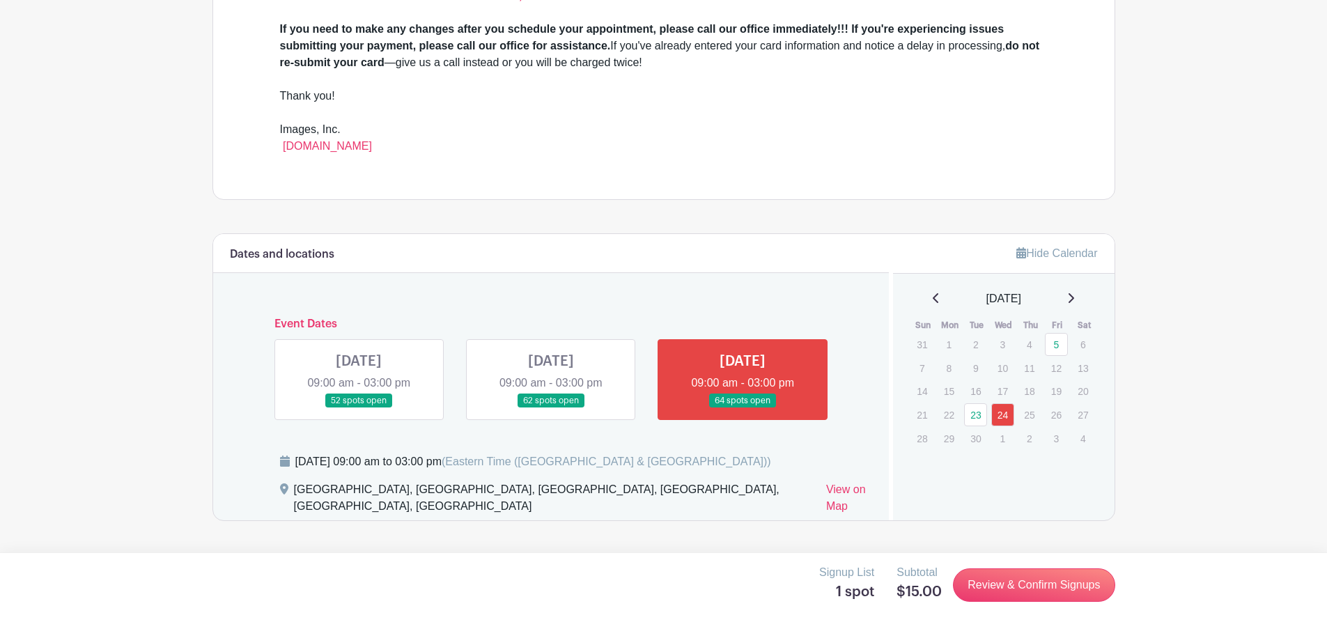
scroll to position [534, 0]
click at [742, 407] on link at bounding box center [742, 407] width 0 height 0
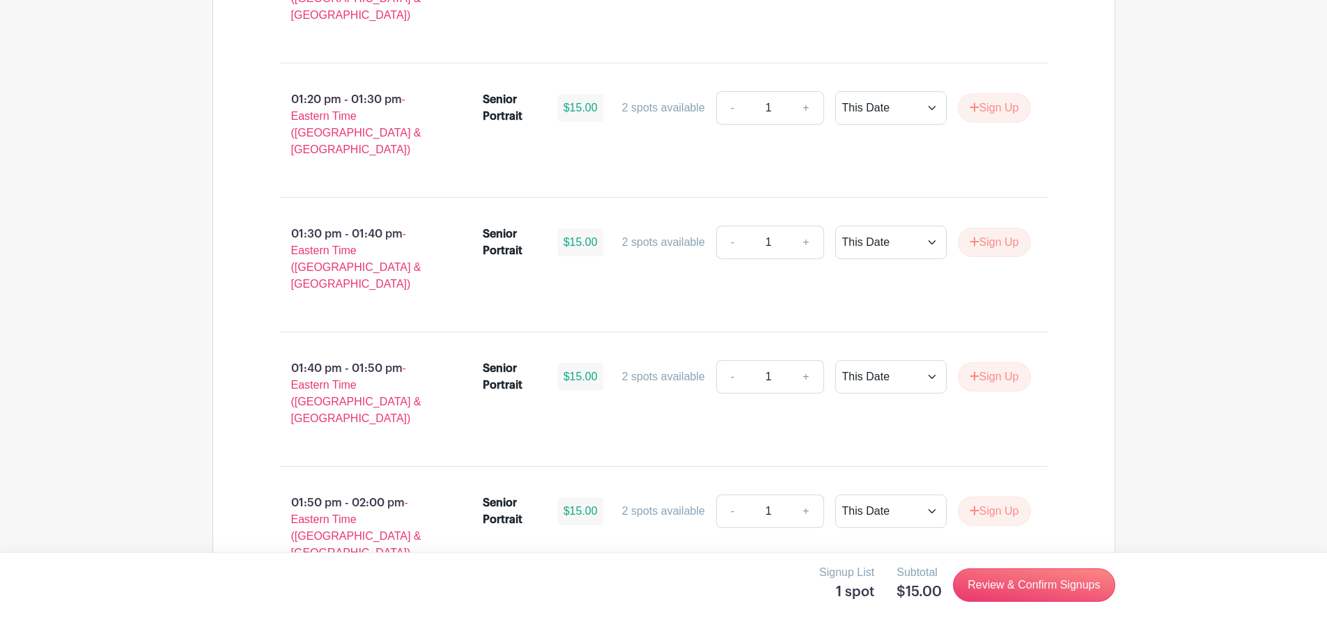
scroll to position [4891, 0]
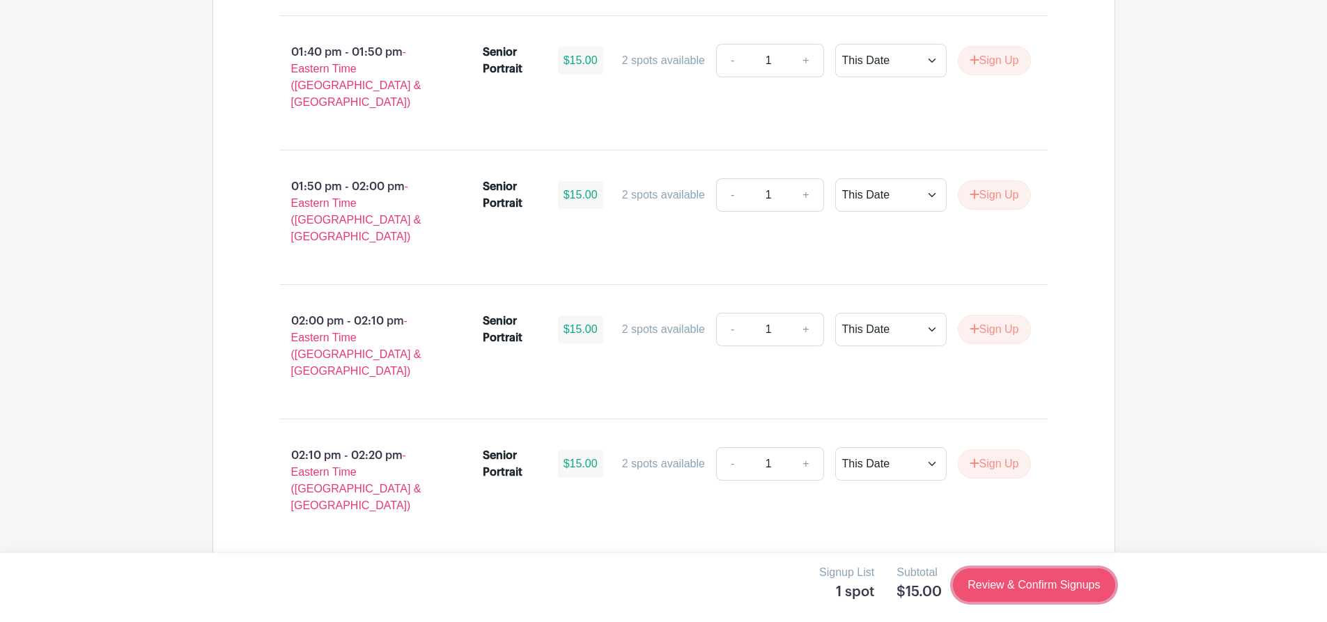
click at [1072, 587] on link "Review & Confirm Signups" at bounding box center [1034, 584] width 162 height 33
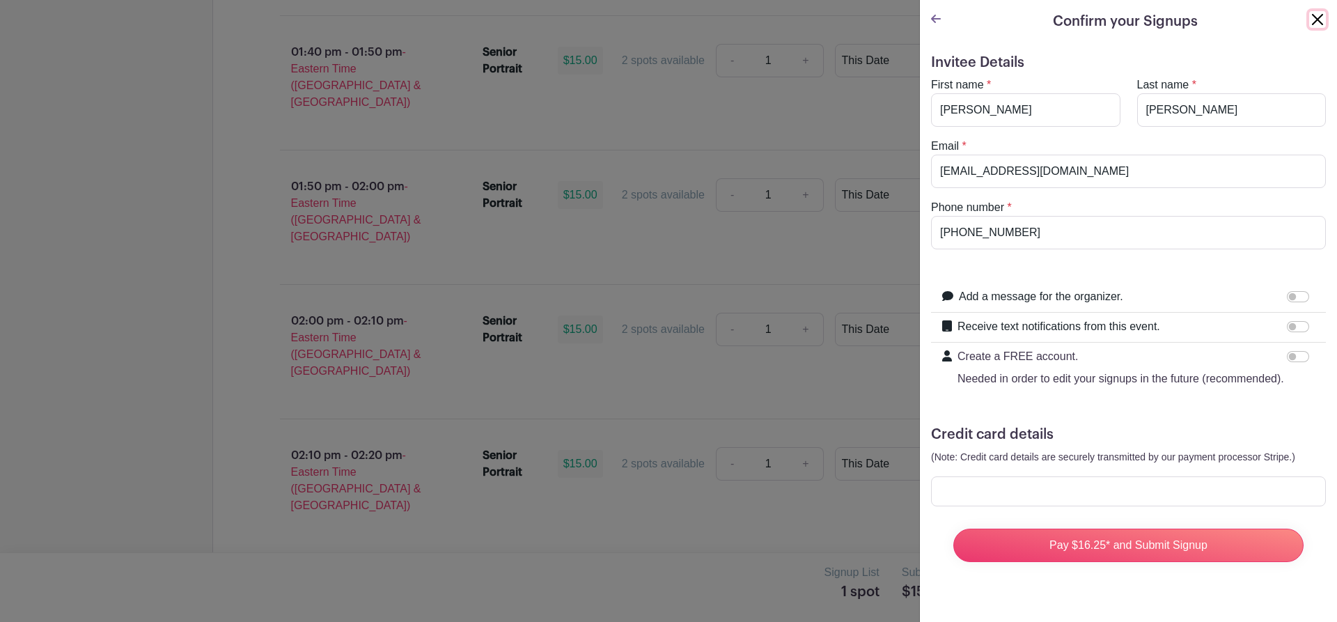
drag, startPoint x: 1301, startPoint y: 22, endPoint x: 1313, endPoint y: 20, distance: 12.0
click at [1313, 20] on button "Close" at bounding box center [1317, 19] width 17 height 17
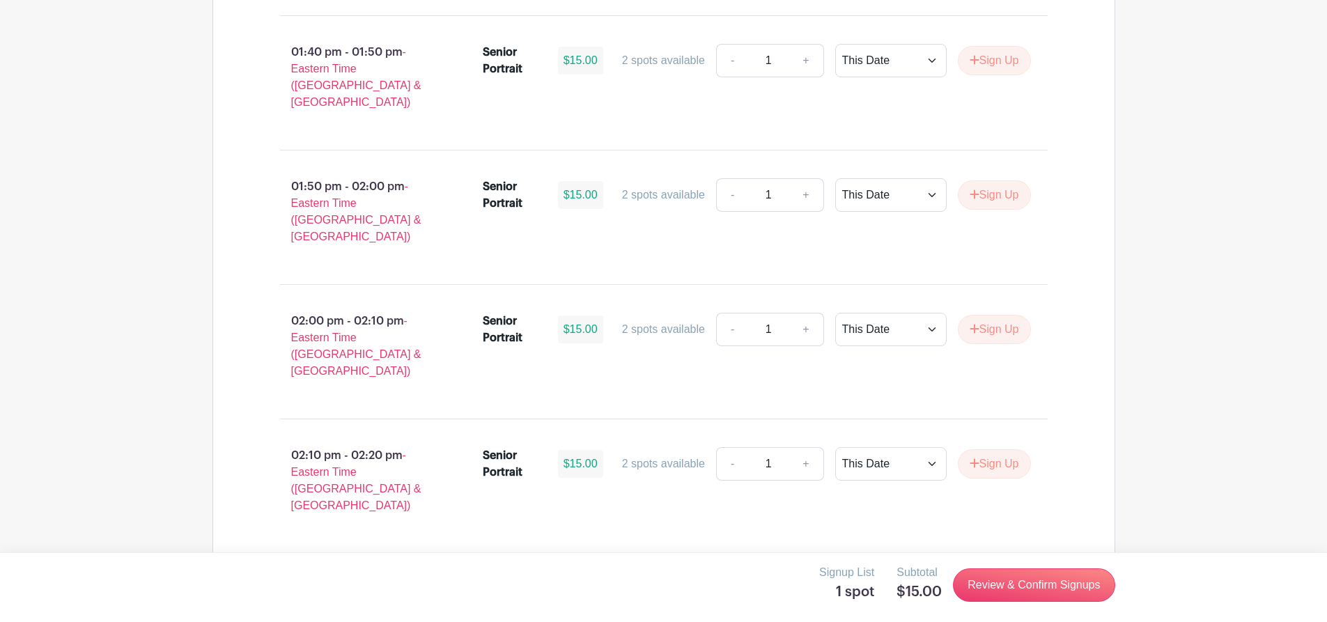
click at [1057, 585] on link "Review & Confirm Signups" at bounding box center [1034, 584] width 162 height 33
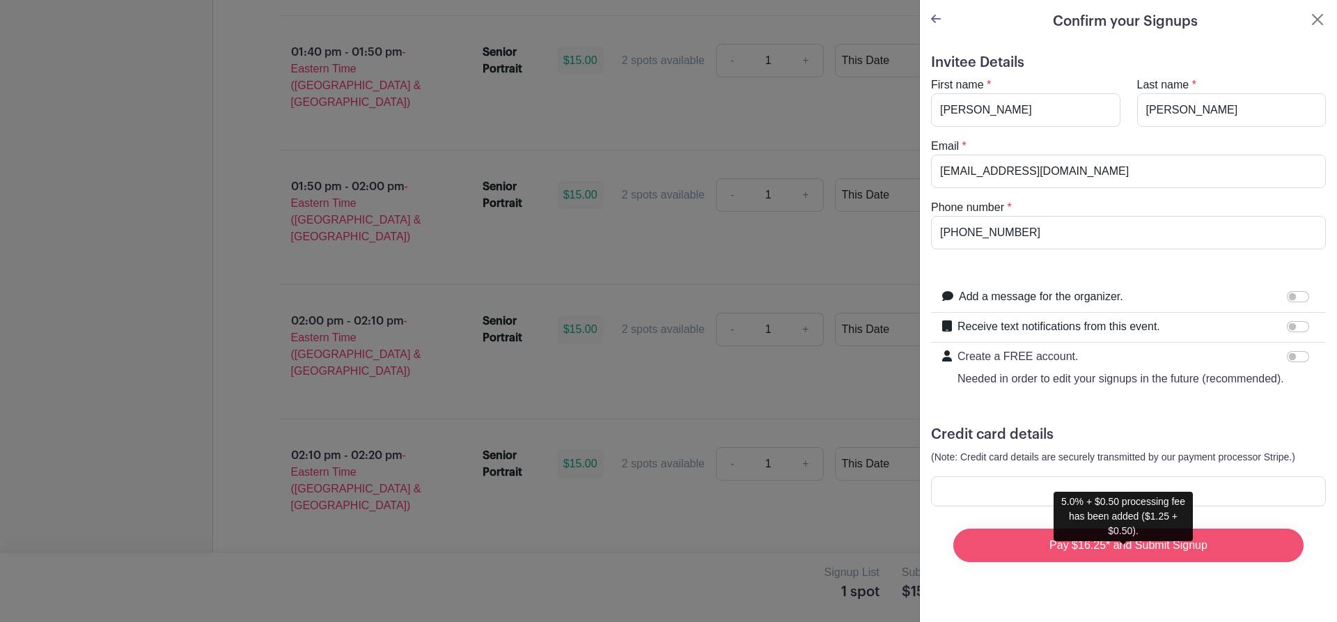
click at [1069, 561] on input "Pay $16.25* and Submit Signup" at bounding box center [1128, 545] width 350 height 33
click at [1082, 516] on div "5.0% + $0.50 processing fee has been added ($1.25 + $0.50)." at bounding box center [1123, 516] width 139 height 49
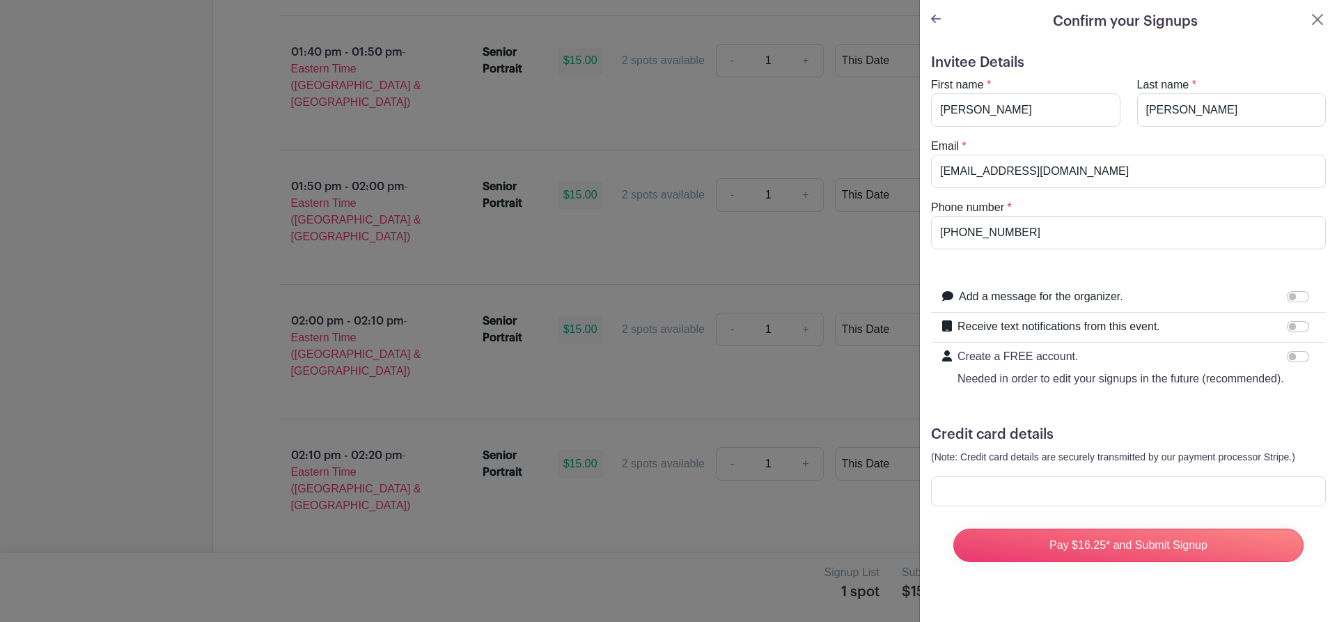
click at [1064, 490] on form "Invitee Details First name * [PERSON_NAME] Last name * [PERSON_NAME] Email * [E…" at bounding box center [1128, 313] width 395 height 519
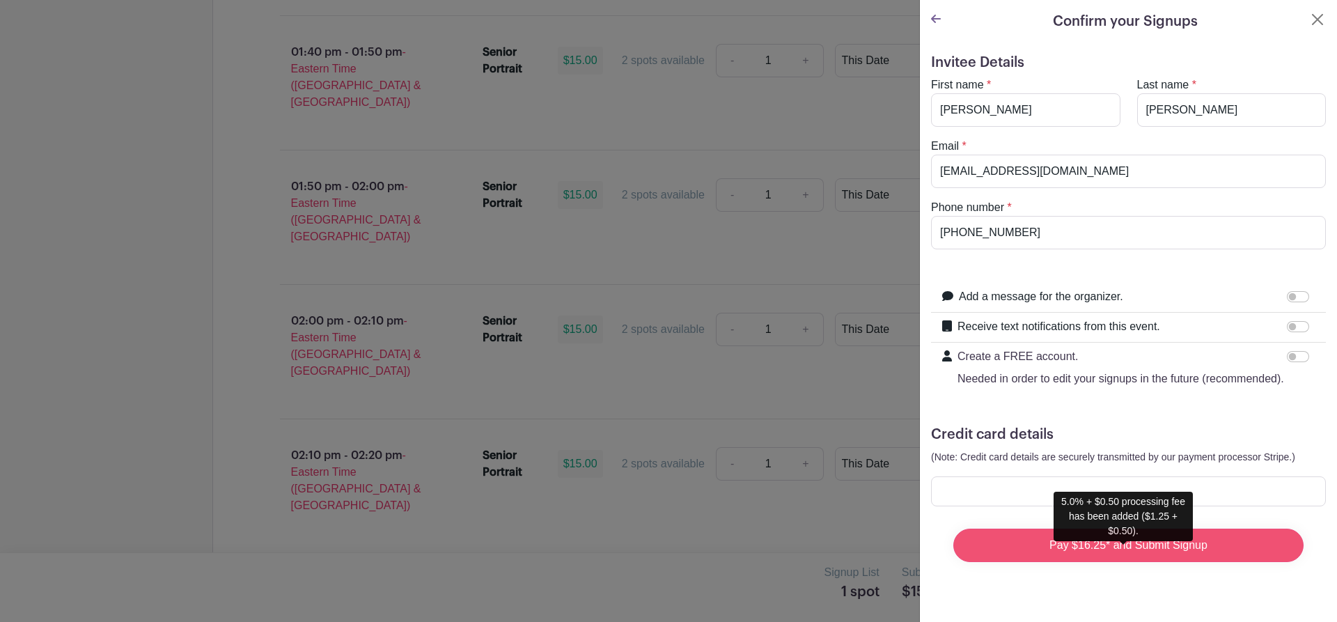
click at [1171, 562] on input "Pay $16.25* and Submit Signup" at bounding box center [1128, 545] width 350 height 33
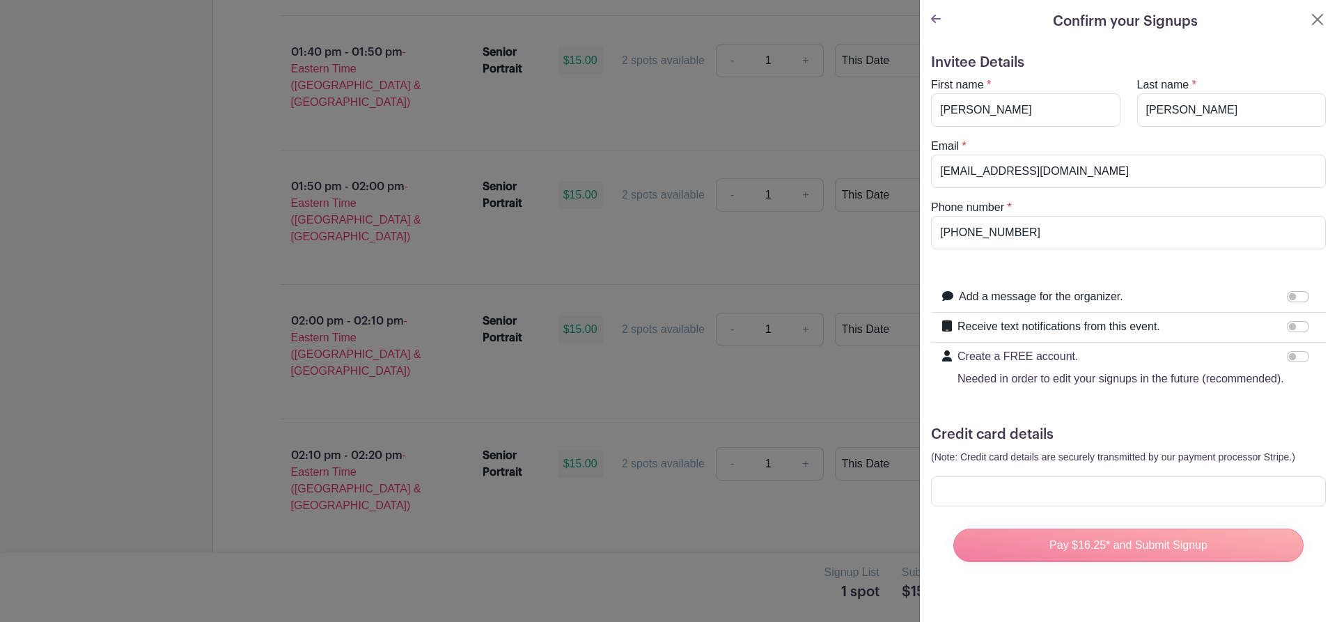
click at [1167, 565] on div "Pay $16.25* and Submit Signup" at bounding box center [1128, 545] width 373 height 56
click at [1111, 566] on div "Pay $16.25* and Submit Signup" at bounding box center [1128, 545] width 373 height 56
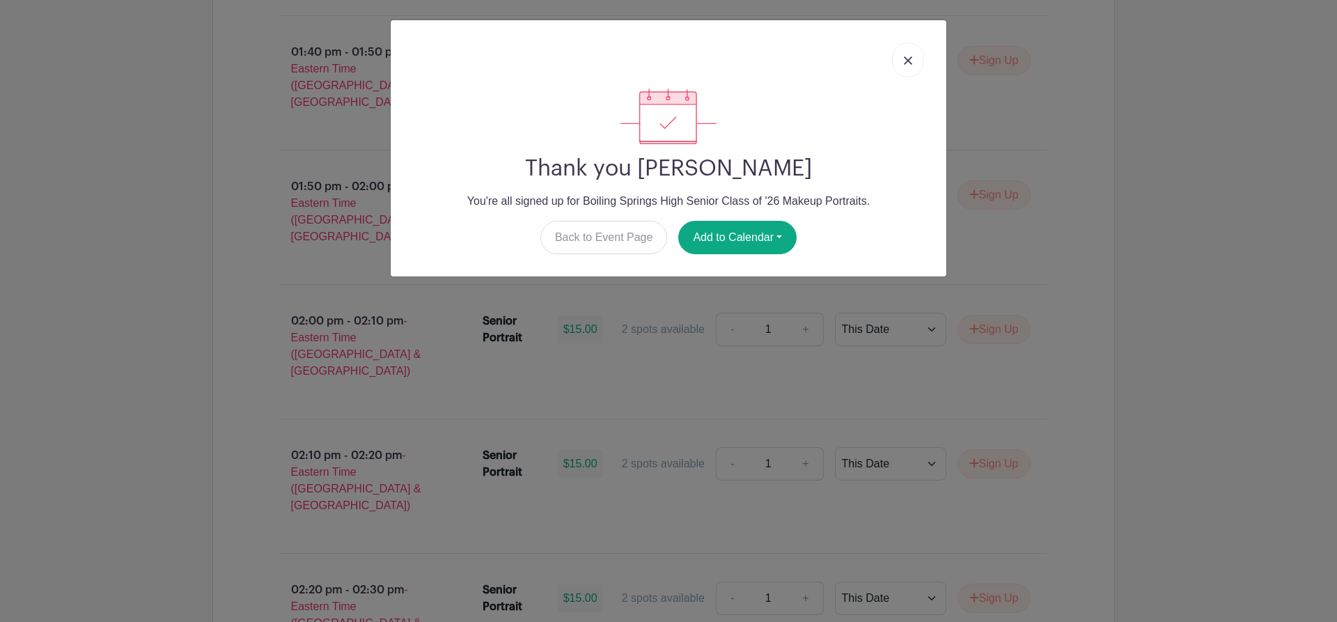
click at [907, 65] on link at bounding box center [908, 59] width 32 height 35
